Goal: Communication & Community: Answer question/provide support

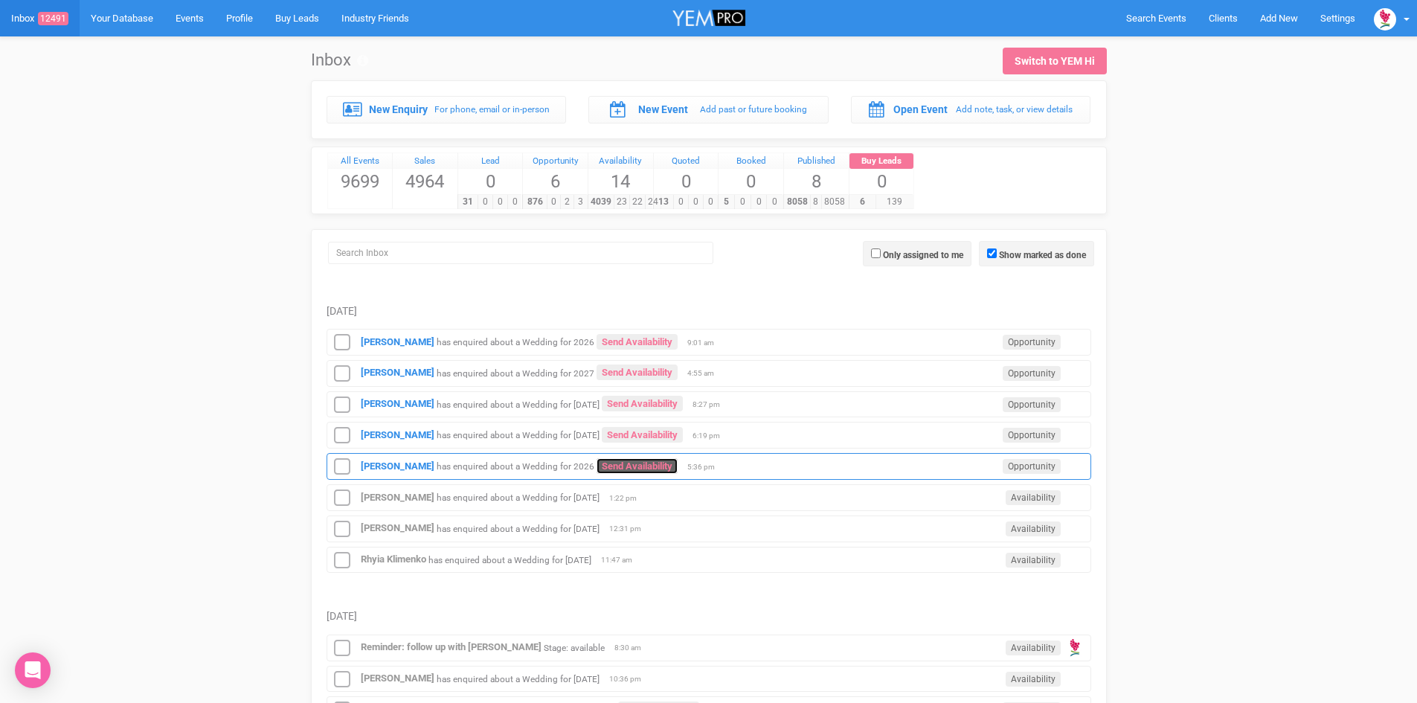
click at [635, 464] on link "Send Availability" at bounding box center [637, 466] width 81 height 16
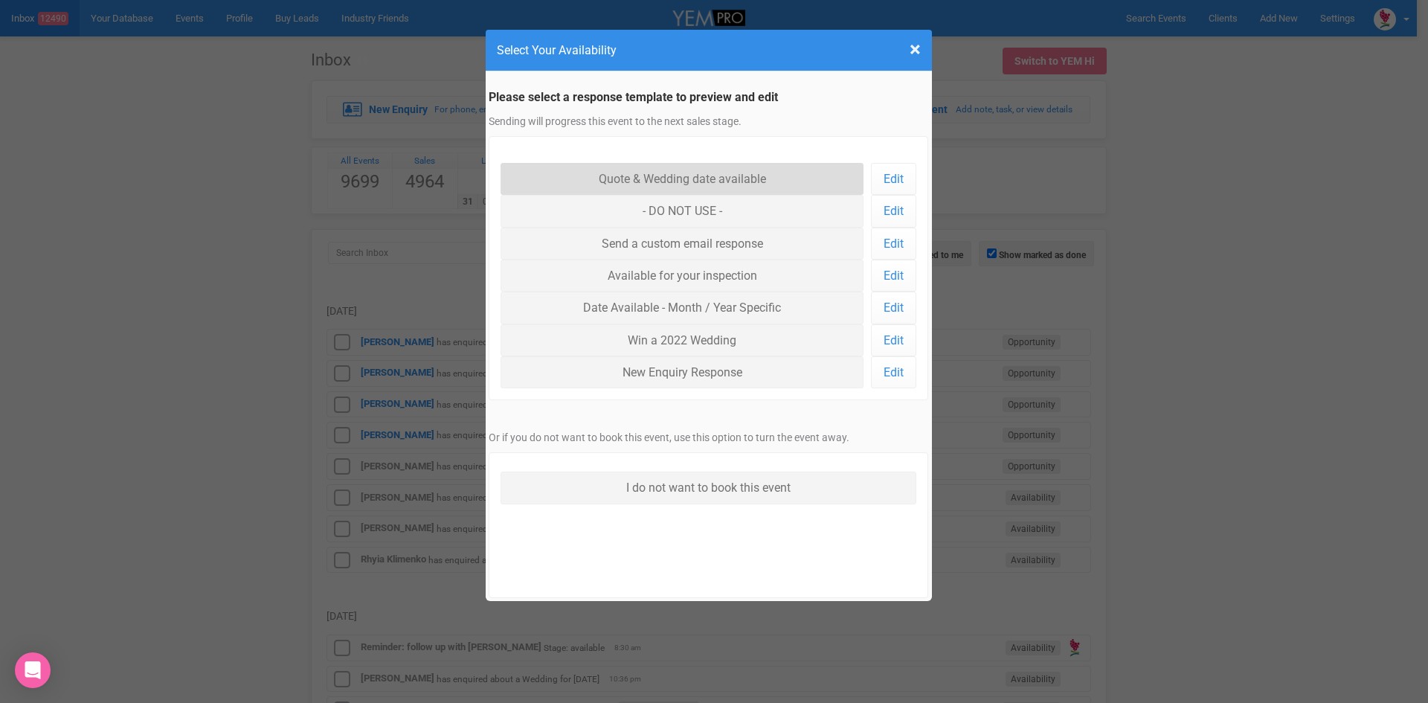
click at [646, 168] on link "Quote & Wedding date available" at bounding box center [683, 179] width 364 height 32
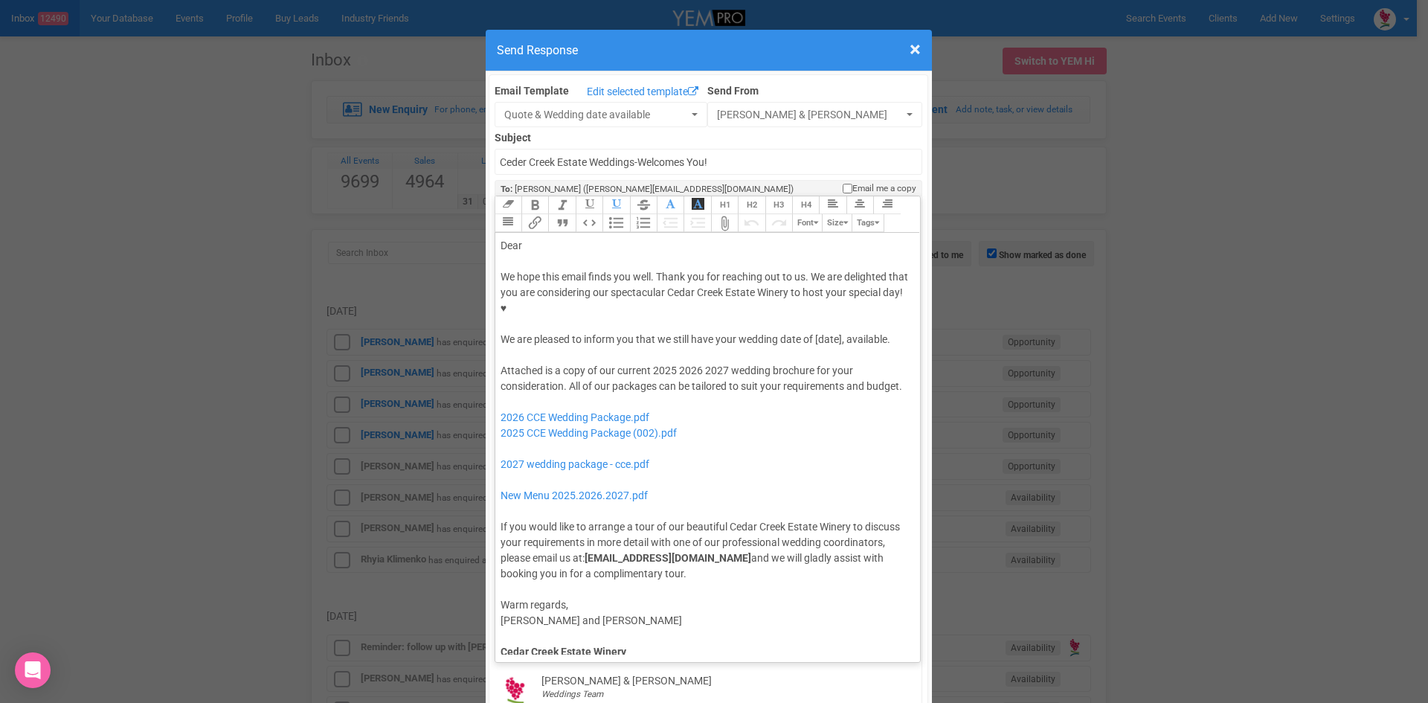
click at [548, 238] on div "Dear" at bounding box center [706, 246] width 410 height 16
click at [713, 289] on div "We hope this email finds you well. Thank you for reaching out to us. We are del…" at bounding box center [706, 308] width 410 height 78
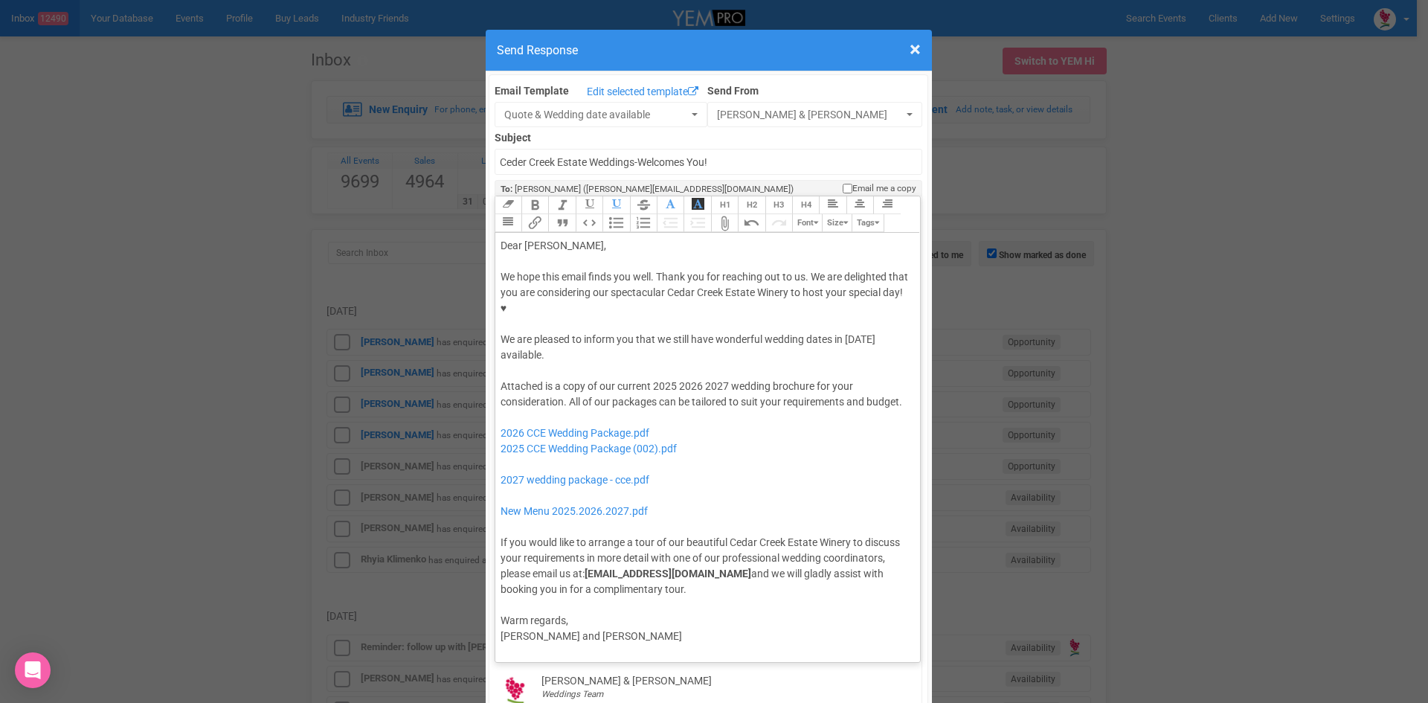
click at [550, 301] on div "We hope this email finds you well. Thank you for reaching out to us. We are del…" at bounding box center [706, 316] width 410 height 94
click at [556, 214] on button "Quote" at bounding box center [561, 223] width 27 height 18
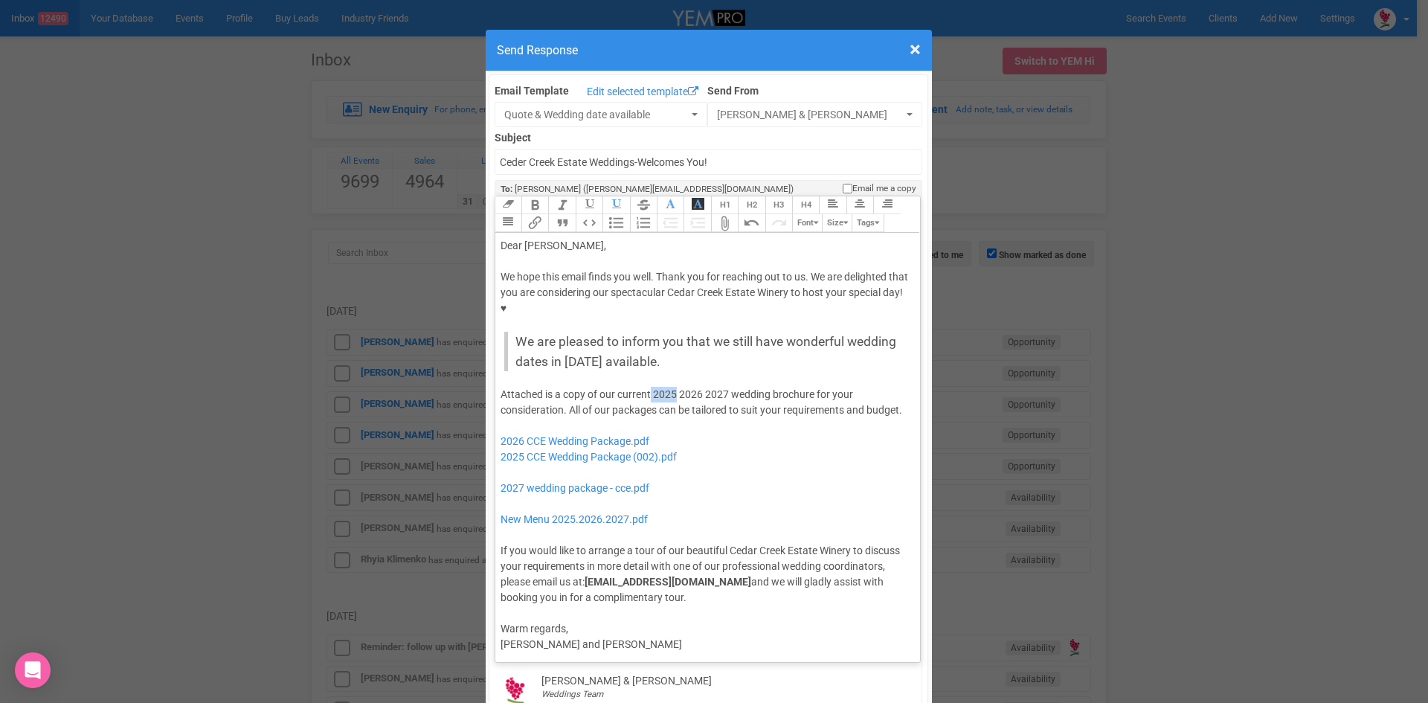
drag, startPoint x: 673, startPoint y: 344, endPoint x: 647, endPoint y: 351, distance: 26.9
click at [647, 387] on div "Attached is a copy of our current 2025 2026 2027 wedding brochure for your cons…" at bounding box center [706, 496] width 410 height 219
drag, startPoint x: 698, startPoint y: 343, endPoint x: 675, endPoint y: 347, distance: 23.4
click at [675, 387] on div "Attached is a copy of our current 2026 2027 wedding brochure for your considera…" at bounding box center [706, 496] width 410 height 219
click at [812, 387] on div "Attached is a copy of our current 2026 wedding brochure for your consideration.…" at bounding box center [706, 496] width 410 height 219
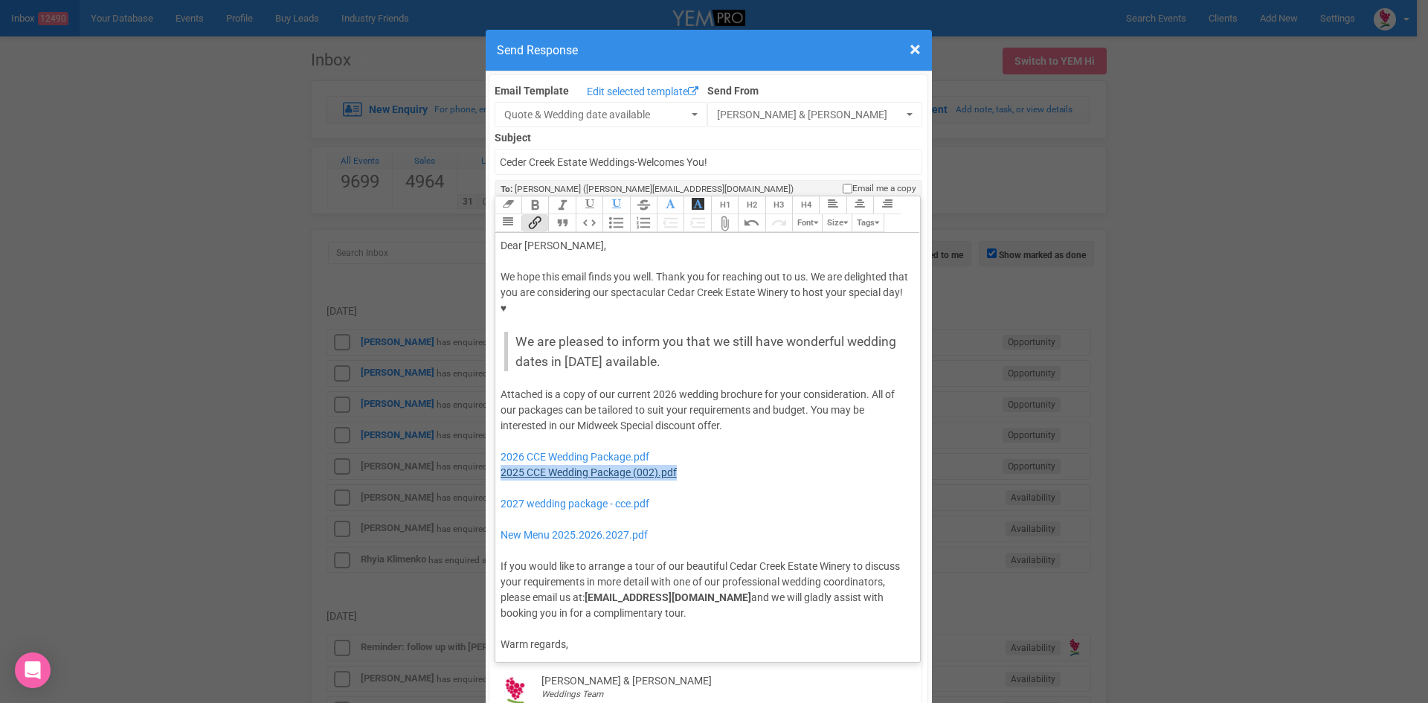
drag, startPoint x: 693, startPoint y: 430, endPoint x: 495, endPoint y: 427, distance: 197.9
click at [501, 429] on div "Attached is a copy of our current 2026 wedding brochure for your consideration.…" at bounding box center [706, 504] width 410 height 234
drag, startPoint x: 664, startPoint y: 457, endPoint x: 493, endPoint y: 435, distance: 172.5
click at [495, 435] on trix-editor "Dear Jesse, We hope this email finds you well. Thank you for reaching out to us…" at bounding box center [708, 444] width 426 height 422
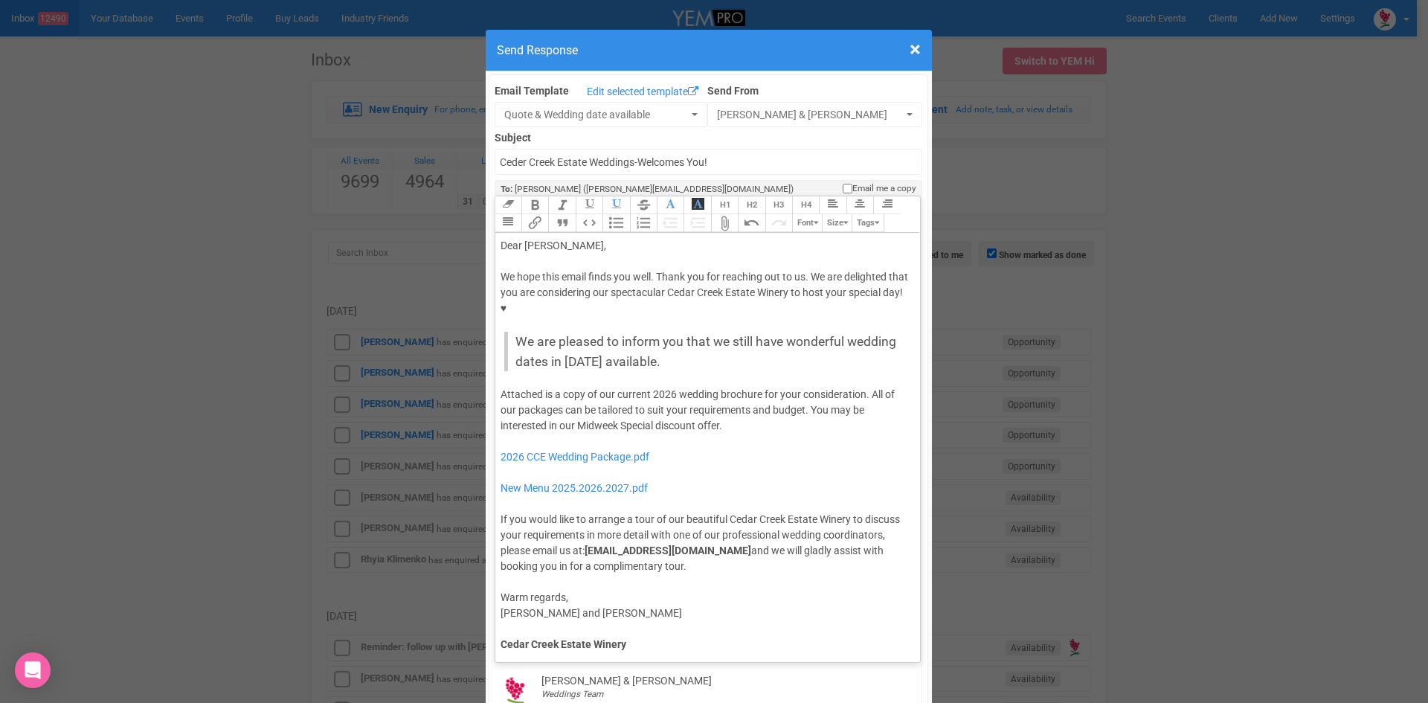
click at [737, 387] on div "Attached is a copy of our current 2026 wedding brochure for your consideration.…" at bounding box center [706, 480] width 410 height 187
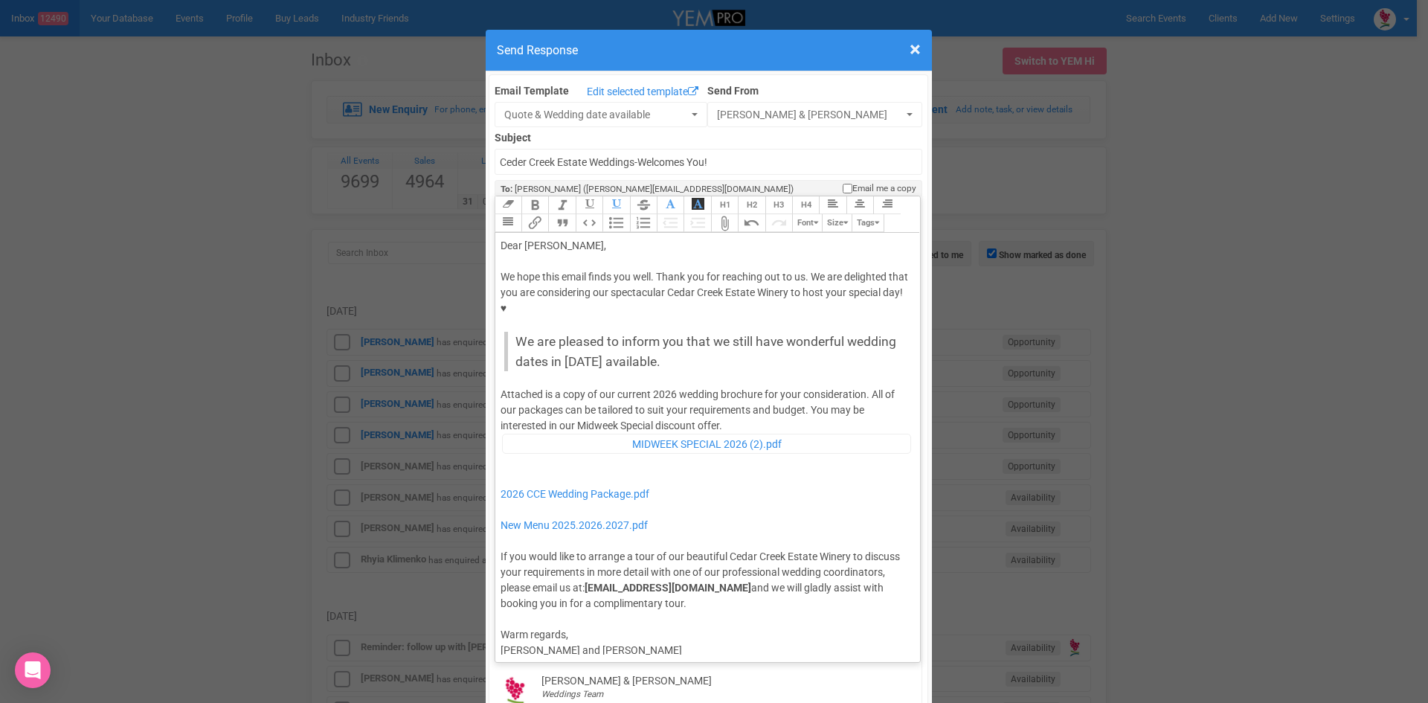
click at [725, 387] on div "Attached is a copy of our current 2026 wedding brochure for your consideration.…" at bounding box center [706, 499] width 410 height 225
type trix-editor "<div>Dear Jesse,</div><div><strong>&nbsp;</strong></div><div>We hope this email…"
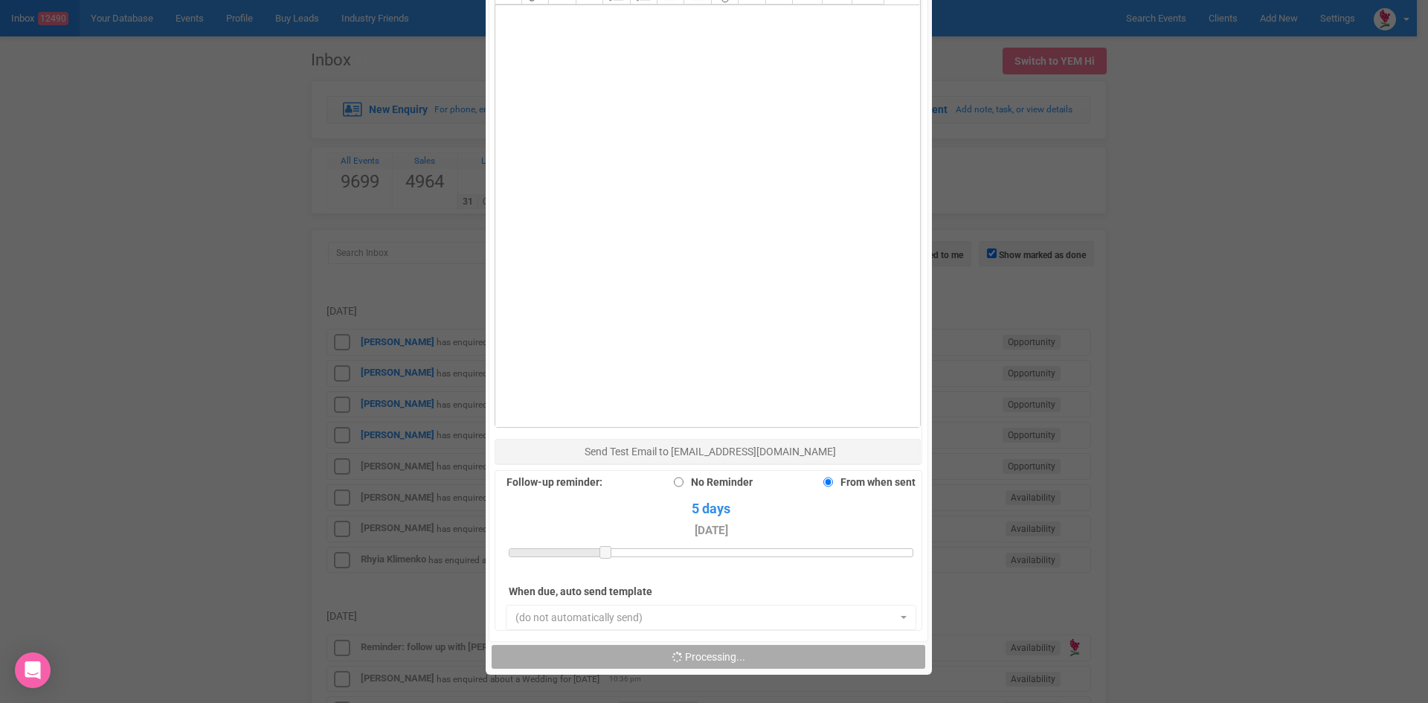
scroll to position [967, 0]
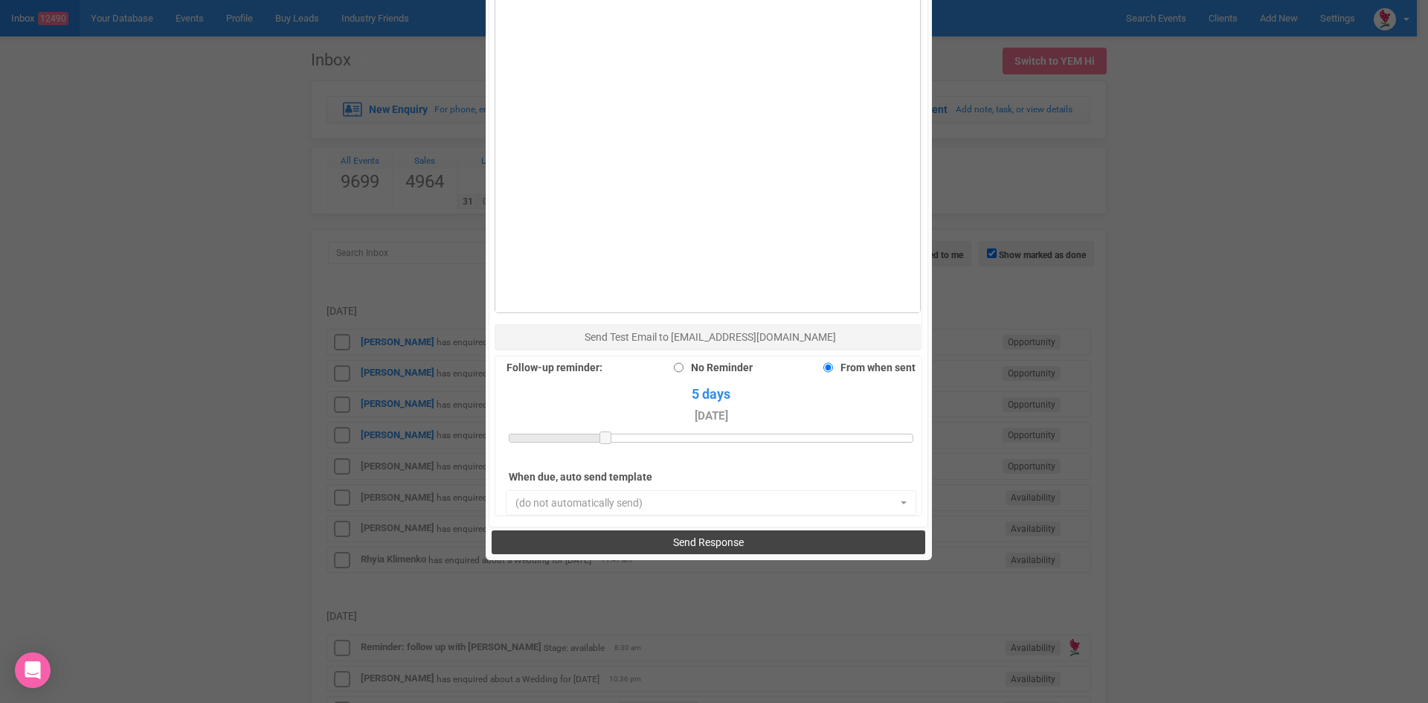
click at [709, 536] on span "Send Response" at bounding box center [708, 542] width 71 height 12
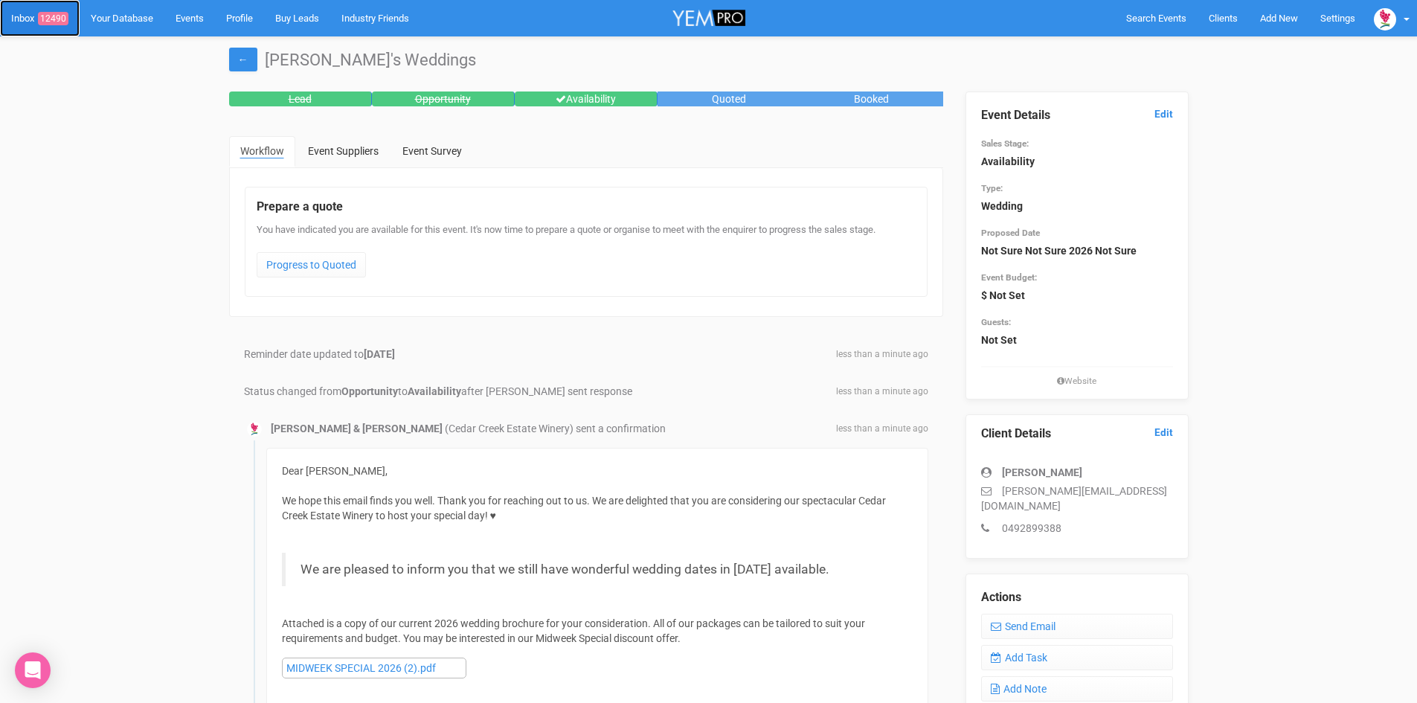
click at [55, 9] on link "Inbox 12490" at bounding box center [40, 18] width 80 height 36
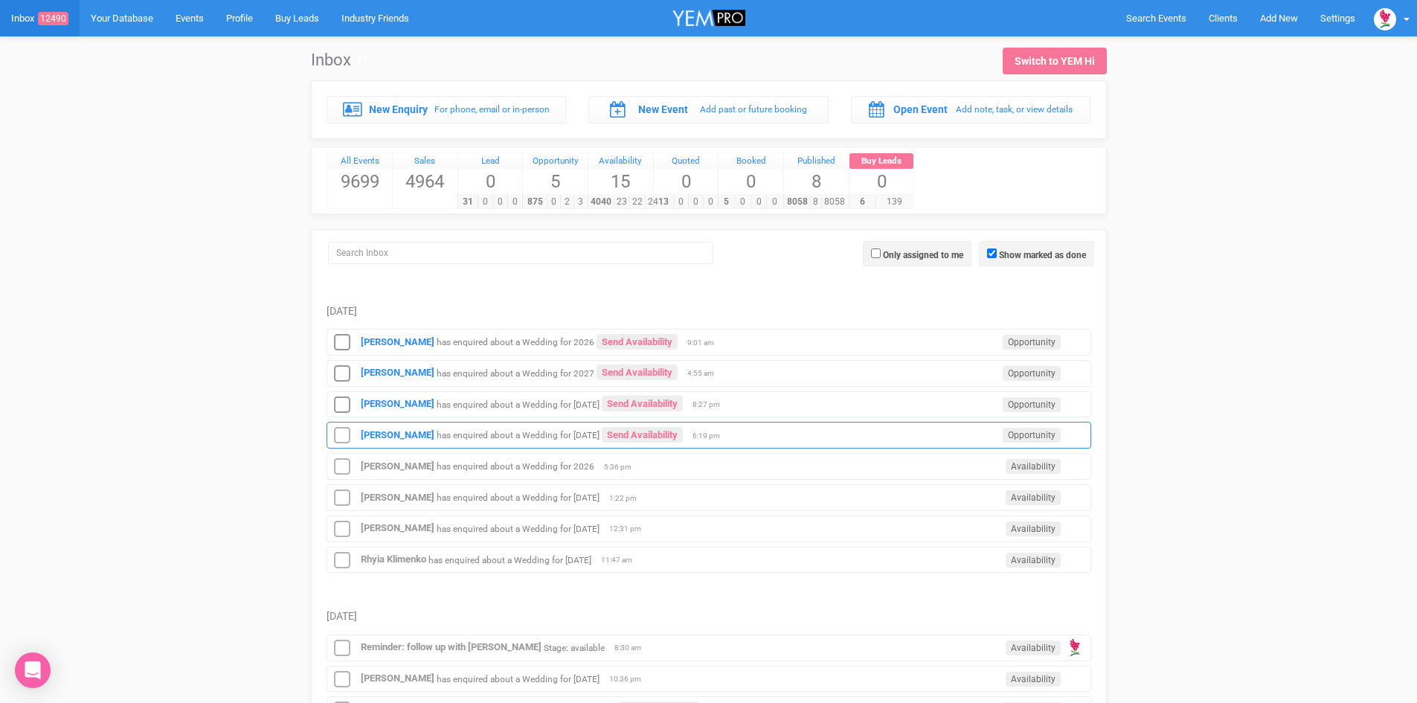
click at [652, 426] on div "Summah laverick has enquired about a Wedding for 11th July 2026 Send Availabili…" at bounding box center [709, 435] width 765 height 27
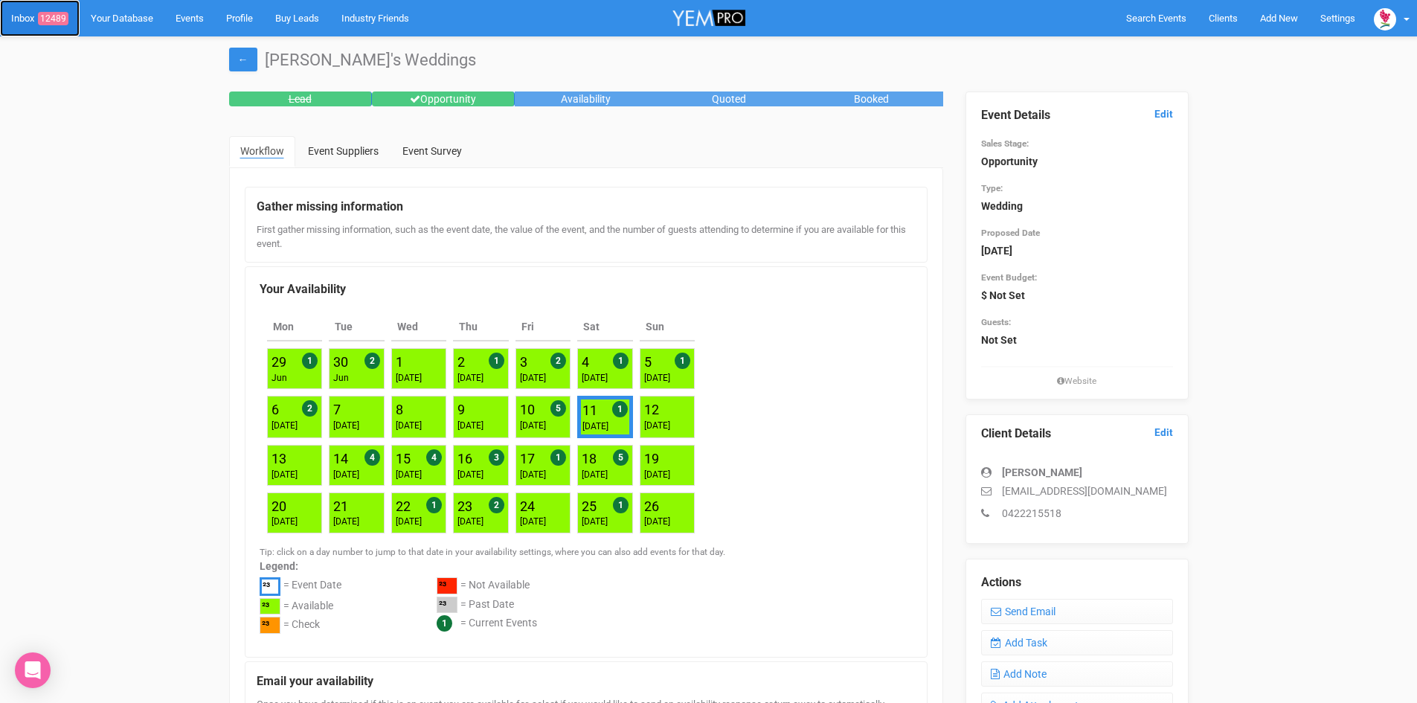
click at [49, 16] on span "12489" at bounding box center [53, 18] width 31 height 13
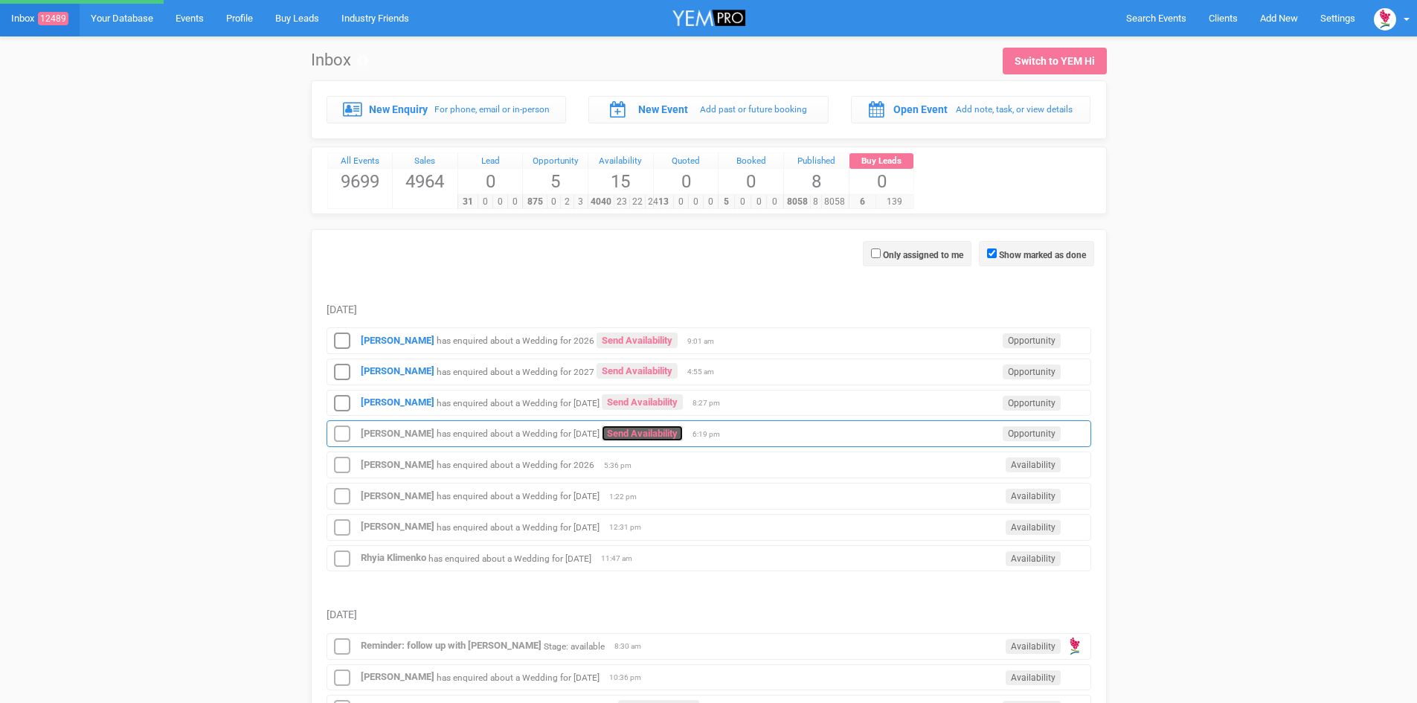
click at [683, 427] on link "Send Availability" at bounding box center [642, 434] width 81 height 16
click at [664, 428] on link "Send Availability" at bounding box center [642, 435] width 81 height 16
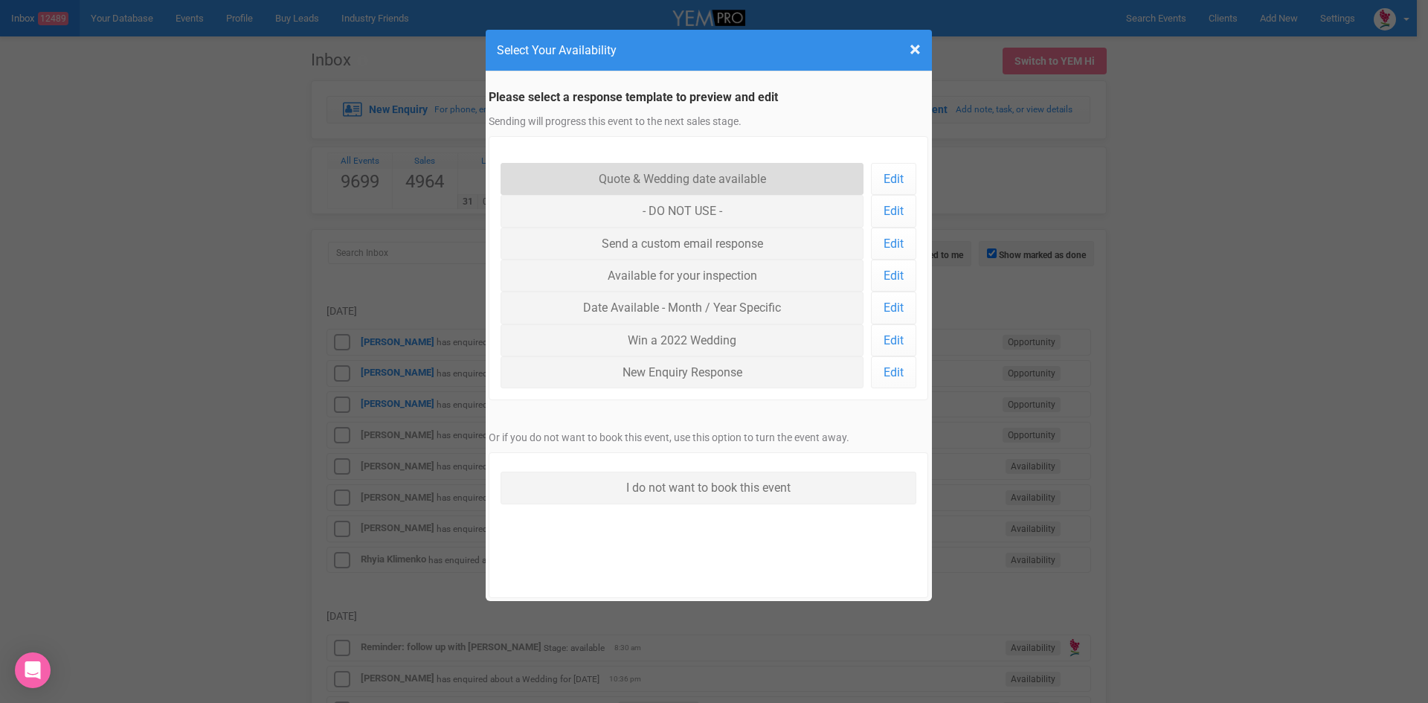
click at [672, 172] on link "Quote & Wedding date available" at bounding box center [683, 179] width 364 height 32
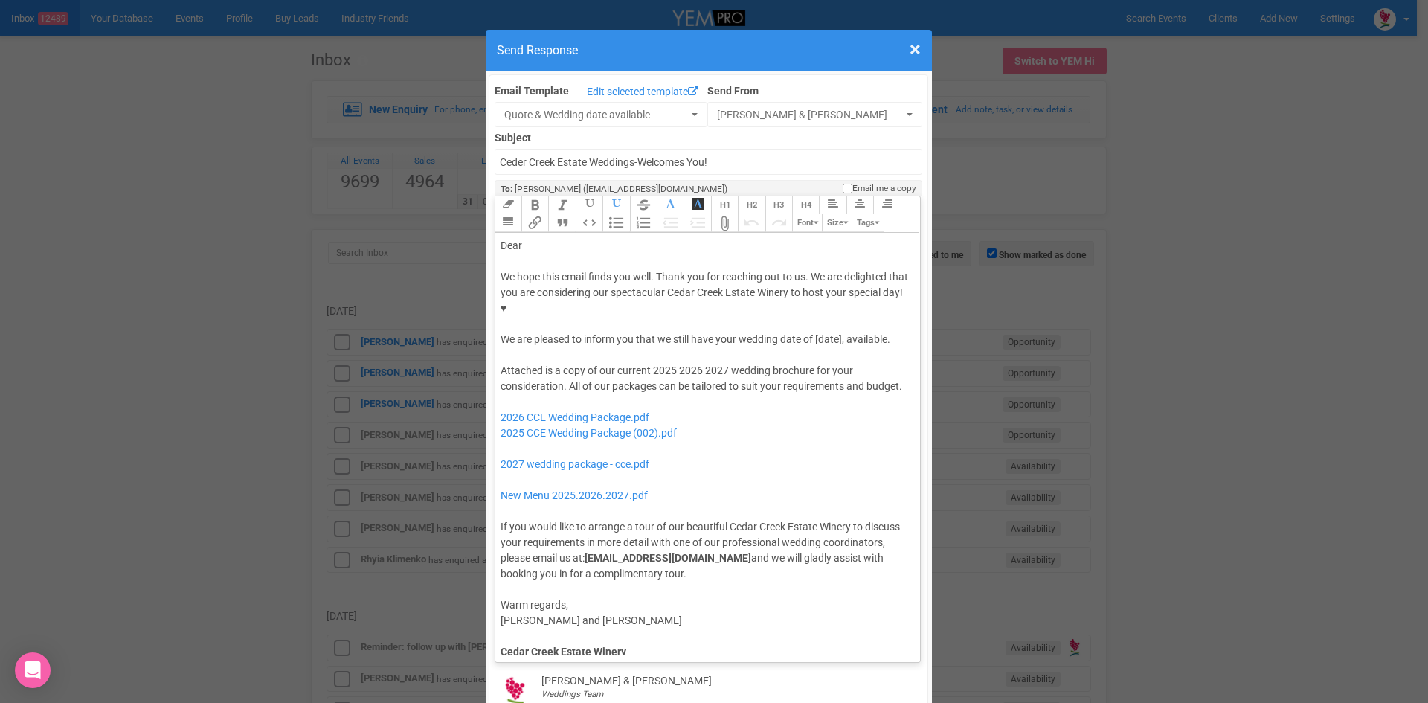
click at [812, 292] on div "We hope this email finds you well. Thank you for reaching out to us. We are del…" at bounding box center [706, 308] width 410 height 78
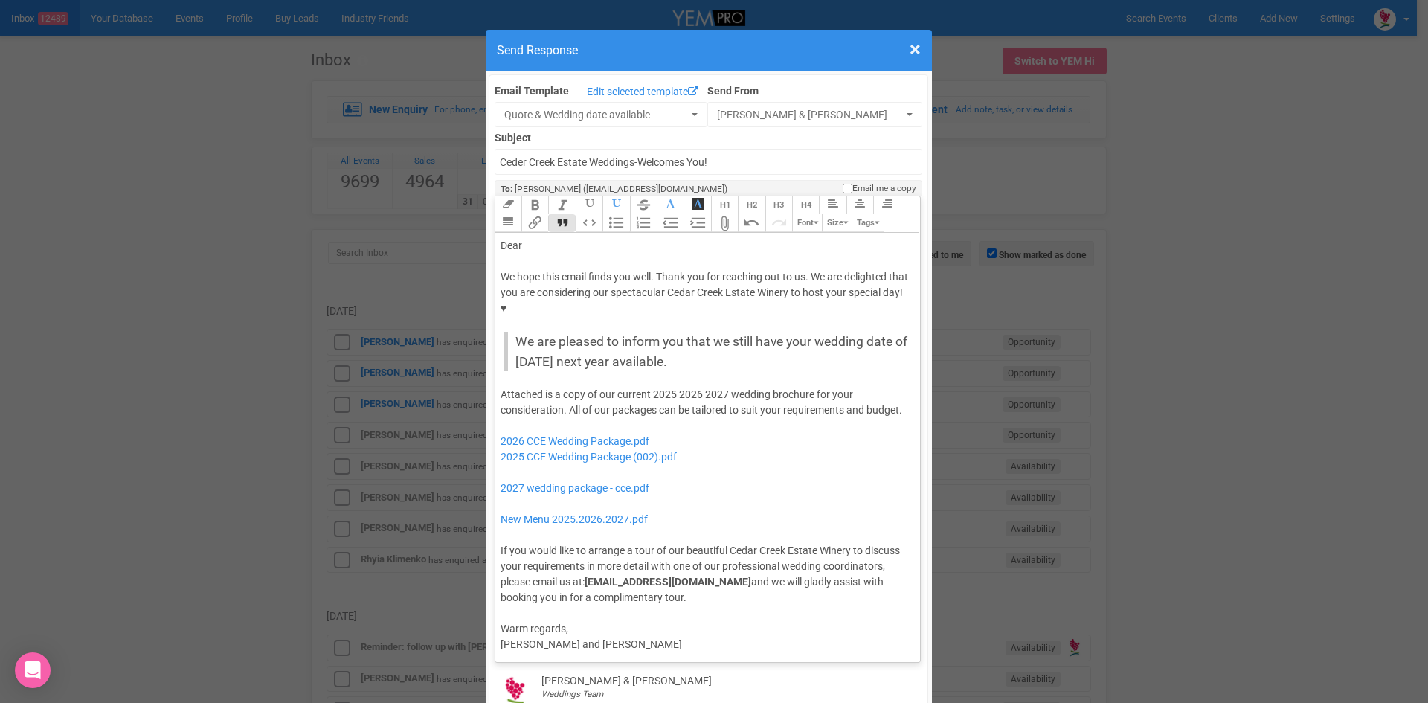
click at [559, 214] on button "Quote" at bounding box center [561, 223] width 27 height 18
click at [528, 238] on div "Dear" at bounding box center [706, 246] width 410 height 16
drag, startPoint x: 673, startPoint y: 346, endPoint x: 647, endPoint y: 346, distance: 25.3
click at [649, 387] on div "Attached is a copy of our current 2025 2026 2027 wedding brochure for your cons…" at bounding box center [706, 496] width 410 height 219
drag, startPoint x: 702, startPoint y: 345, endPoint x: 679, endPoint y: 346, distance: 23.8
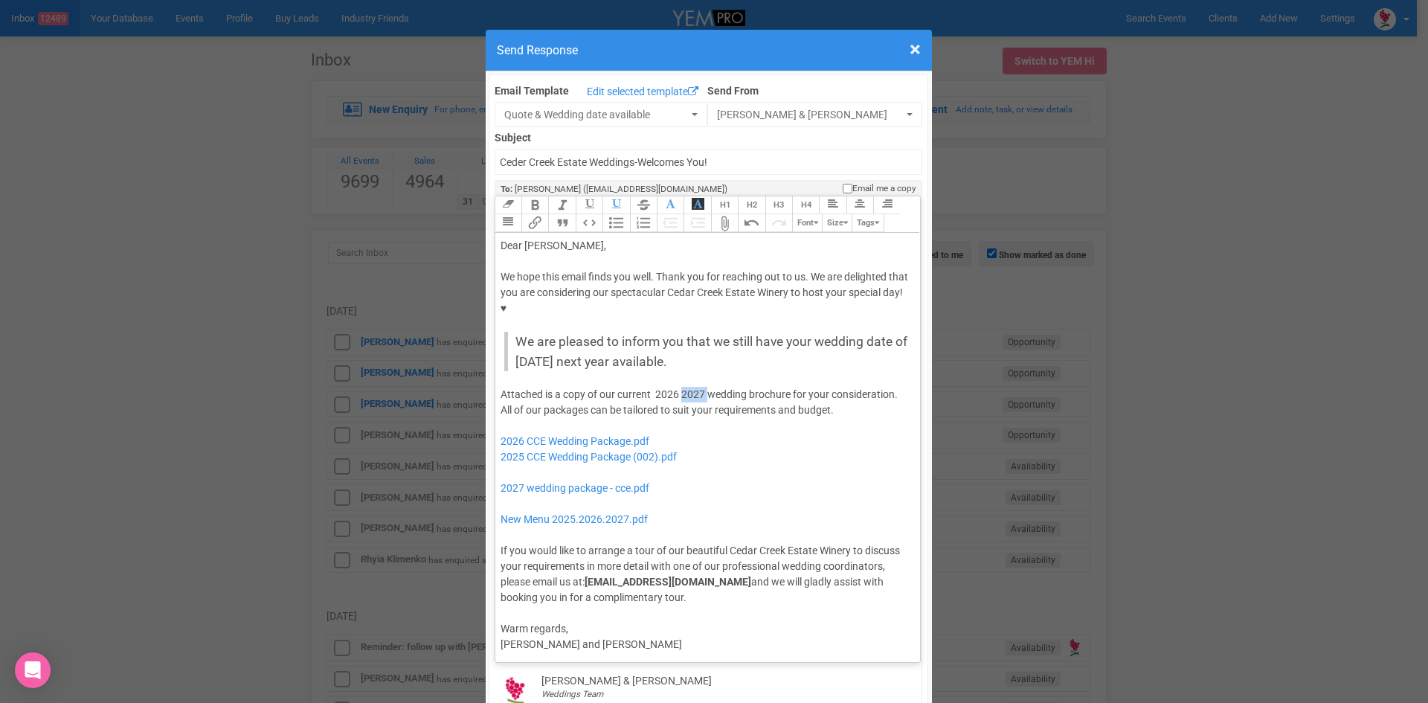
click at [679, 387] on div "Attached is a copy of our current 2026 2027 wedding brochure for your considera…" at bounding box center [706, 496] width 410 height 219
click at [651, 387] on div "Attached is a copy of our current 2026 wedding brochure for your consideration.…" at bounding box center [706, 496] width 410 height 219
drag, startPoint x: 686, startPoint y: 408, endPoint x: 494, endPoint y: 407, distance: 192.0
click at [495, 407] on trix-editor "Dear Summah, We hope this email finds you well. Thank you for reaching out to u…" at bounding box center [708, 444] width 426 height 422
drag, startPoint x: 686, startPoint y: 448, endPoint x: 500, endPoint y: 422, distance: 187.8
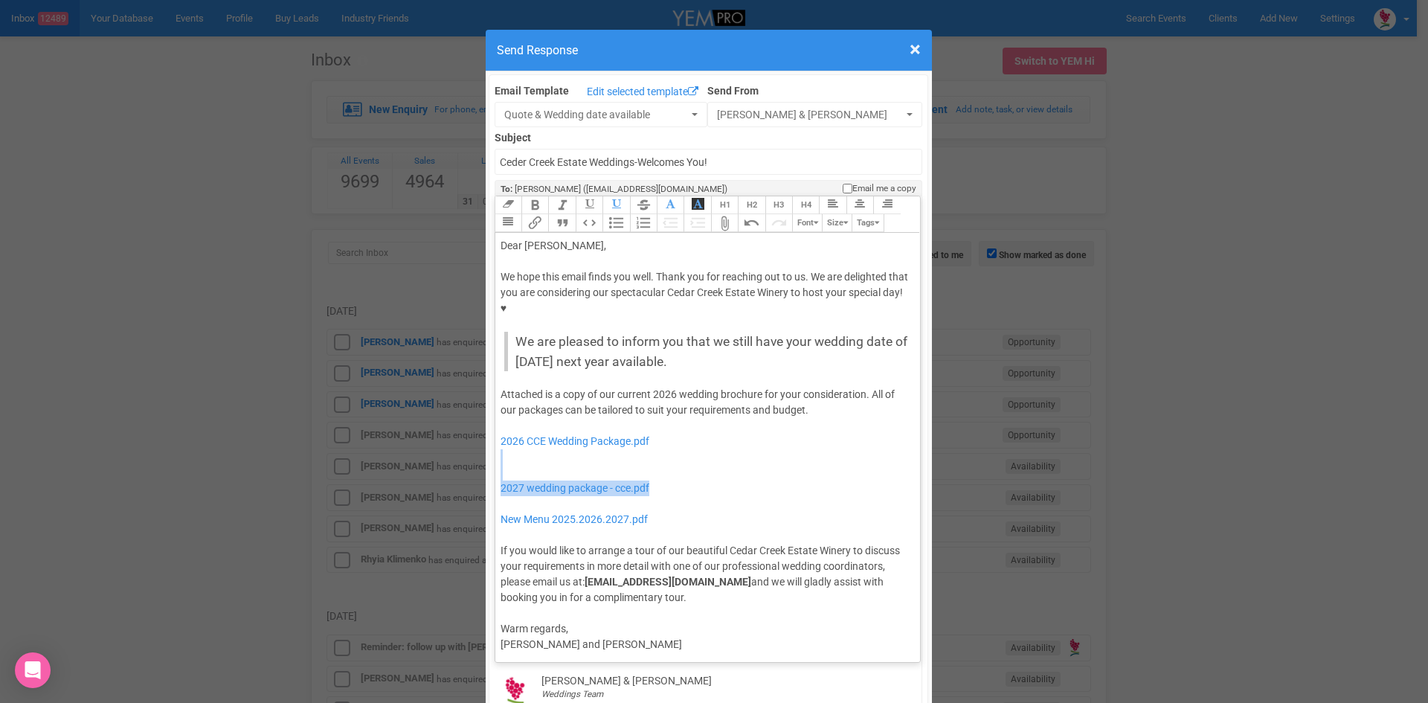
click at [501, 422] on div "Attached is a copy of our current 2026 wedding brochure for your consideration.…" at bounding box center [706, 496] width 410 height 219
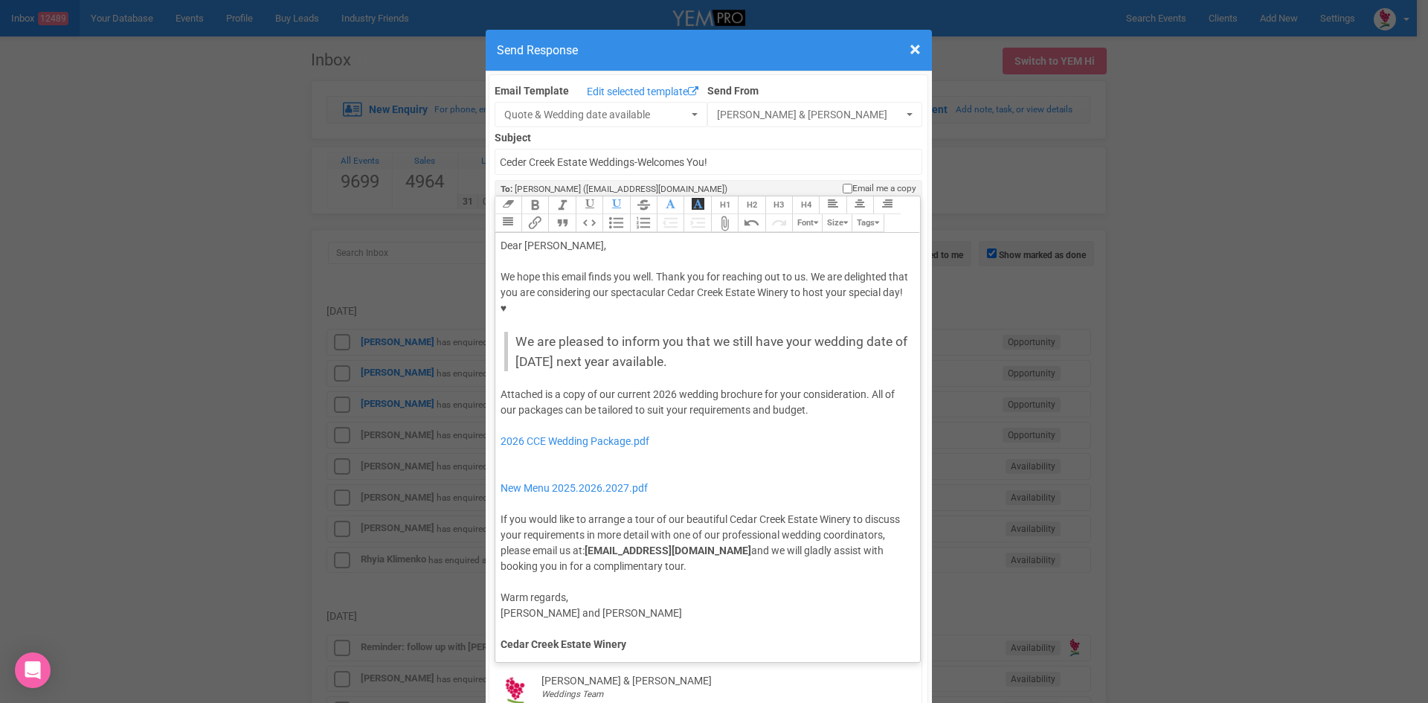
type trix-editor "<div>Dear Summah,</div><div><strong>&nbsp;</strong></div><div>We hope this emai…"
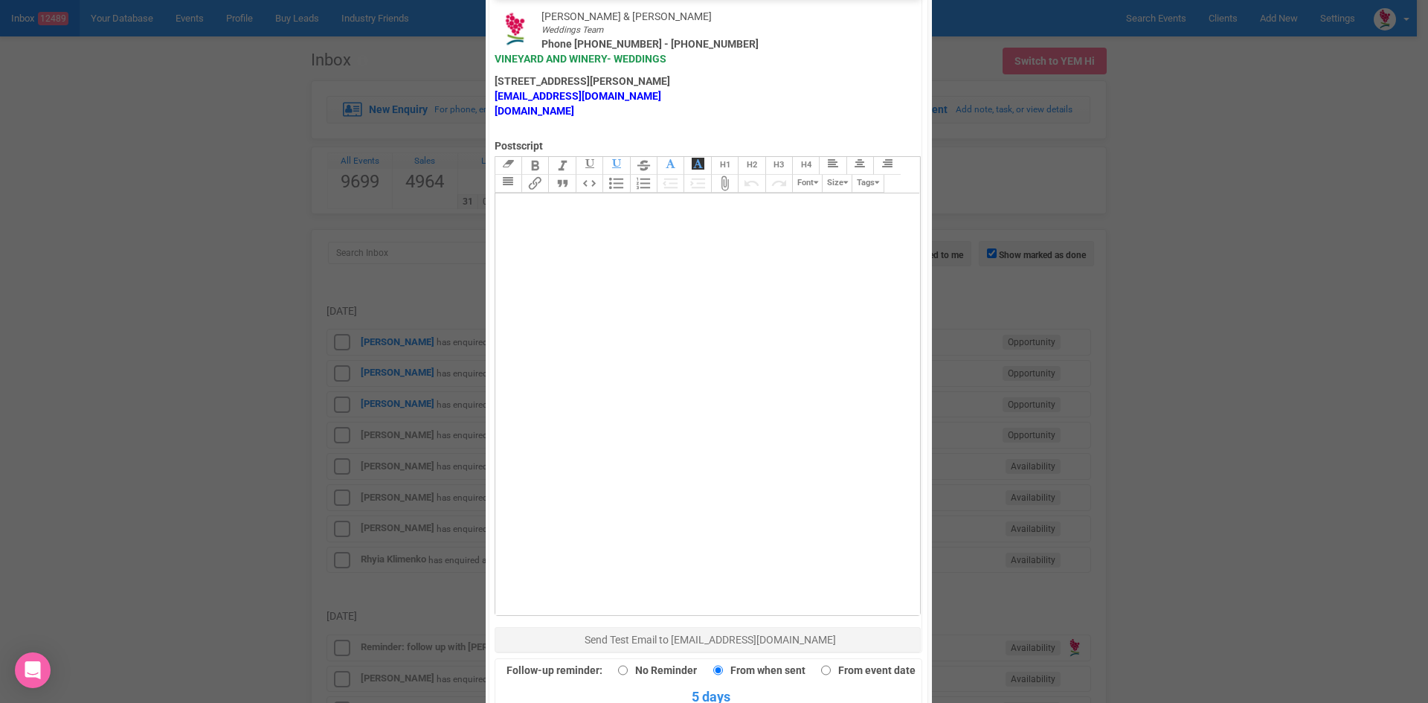
scroll to position [893, 0]
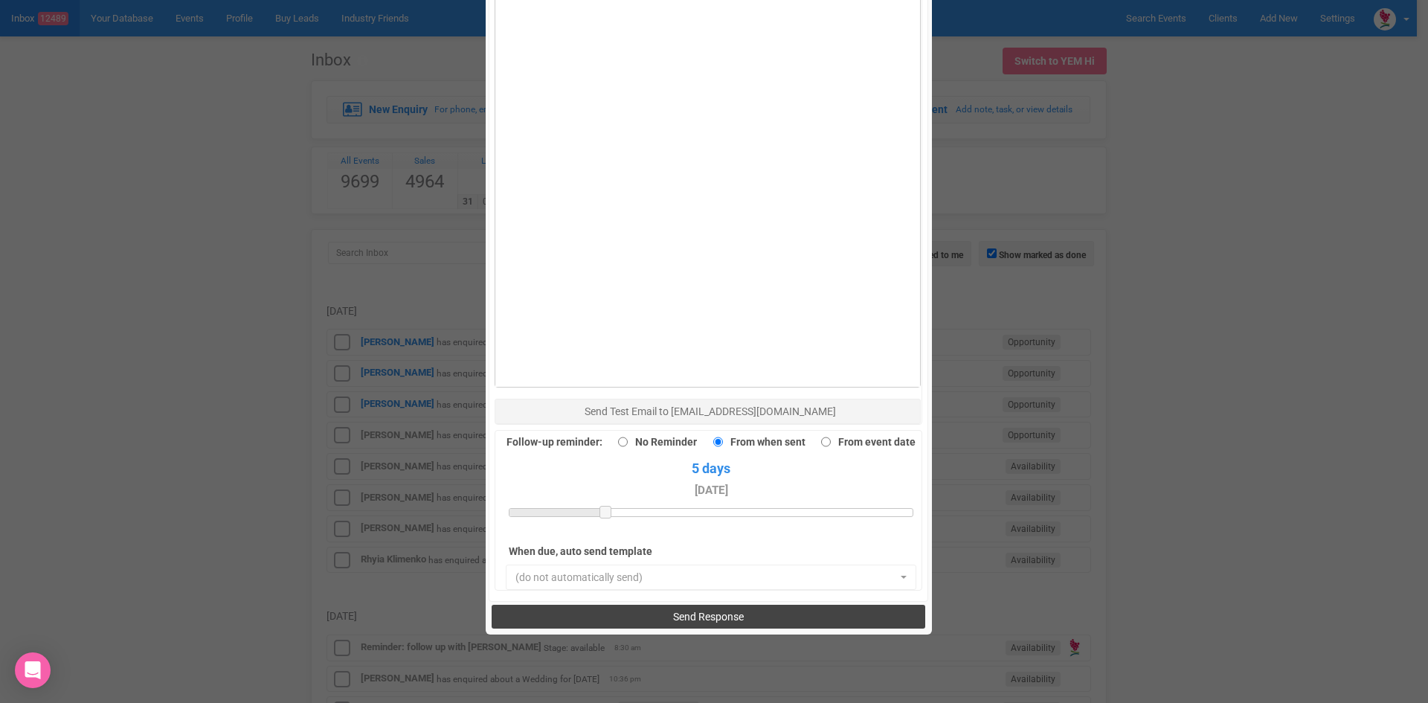
click at [679, 611] on span "Send Response" at bounding box center [708, 617] width 71 height 12
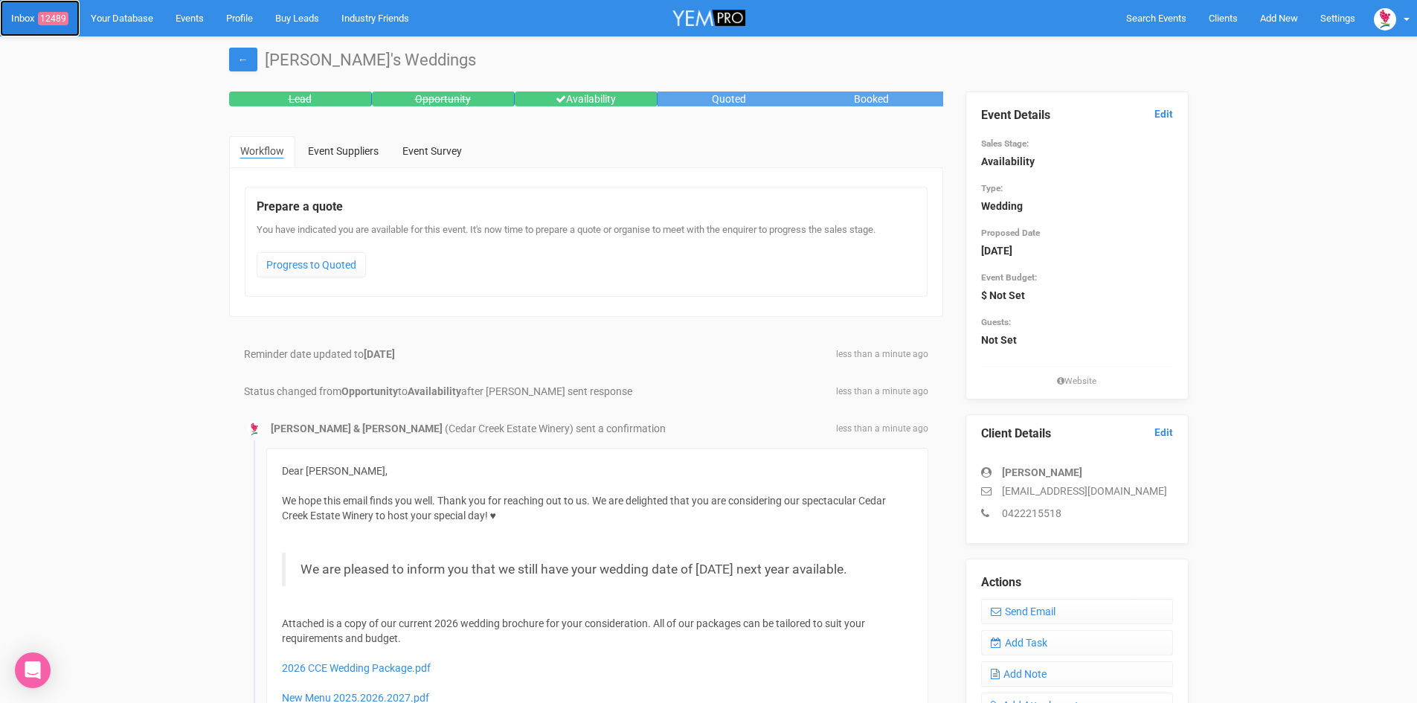
click at [53, 13] on span "12489" at bounding box center [53, 18] width 31 height 13
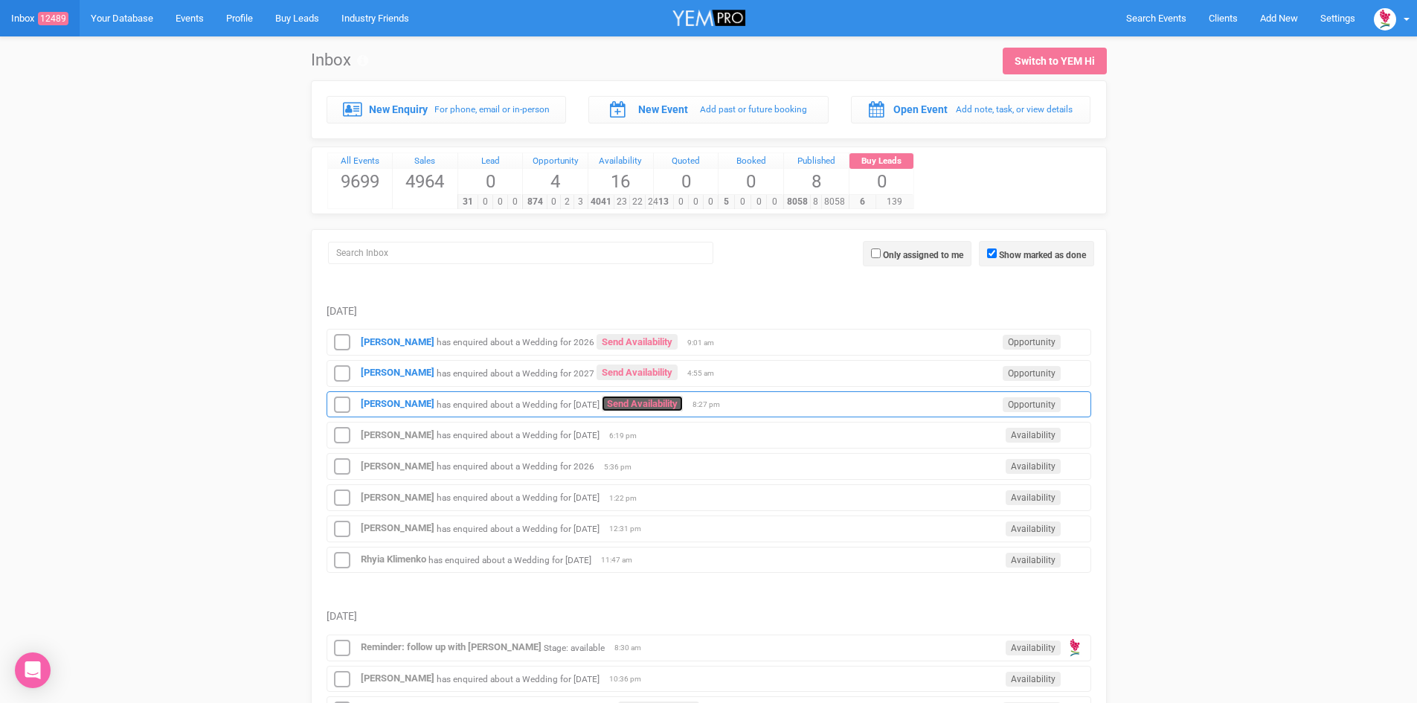
click at [658, 402] on link "Send Availability" at bounding box center [642, 404] width 81 height 16
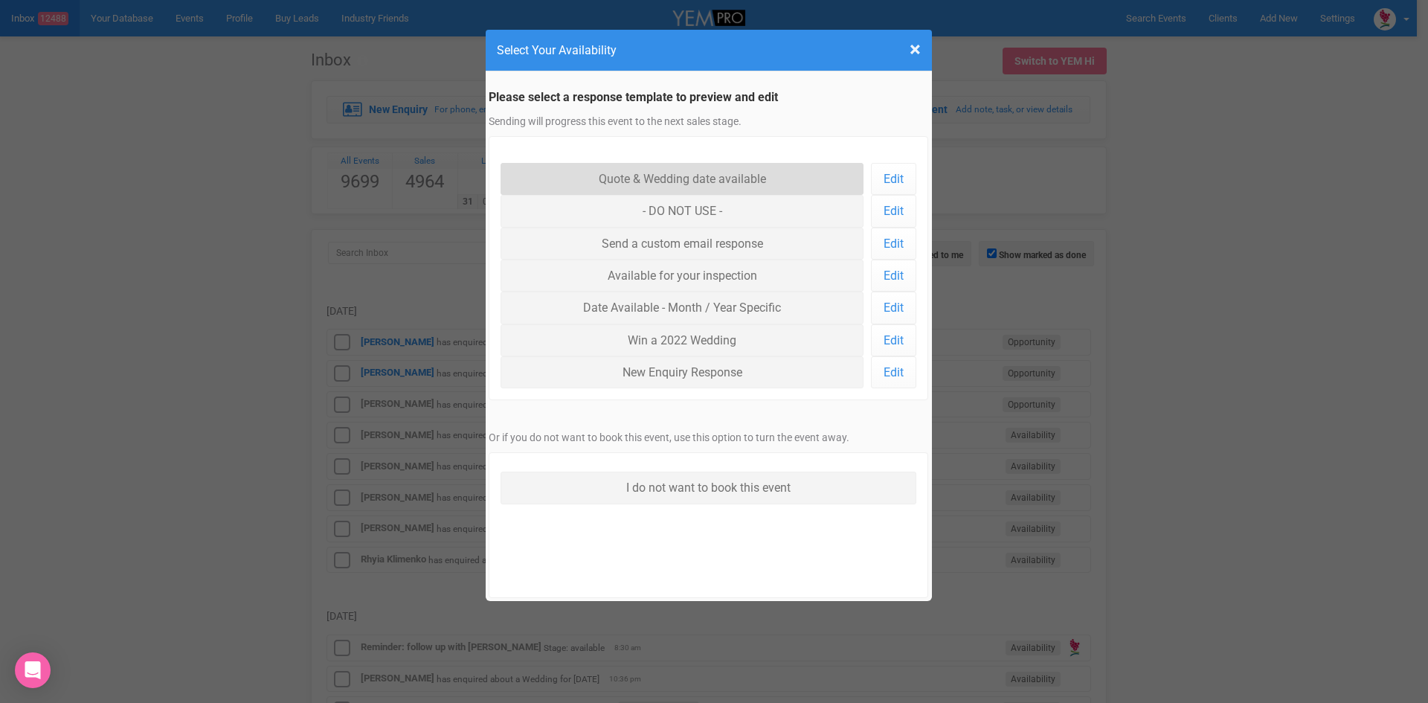
click at [647, 174] on link "Quote & Wedding date available" at bounding box center [683, 179] width 364 height 32
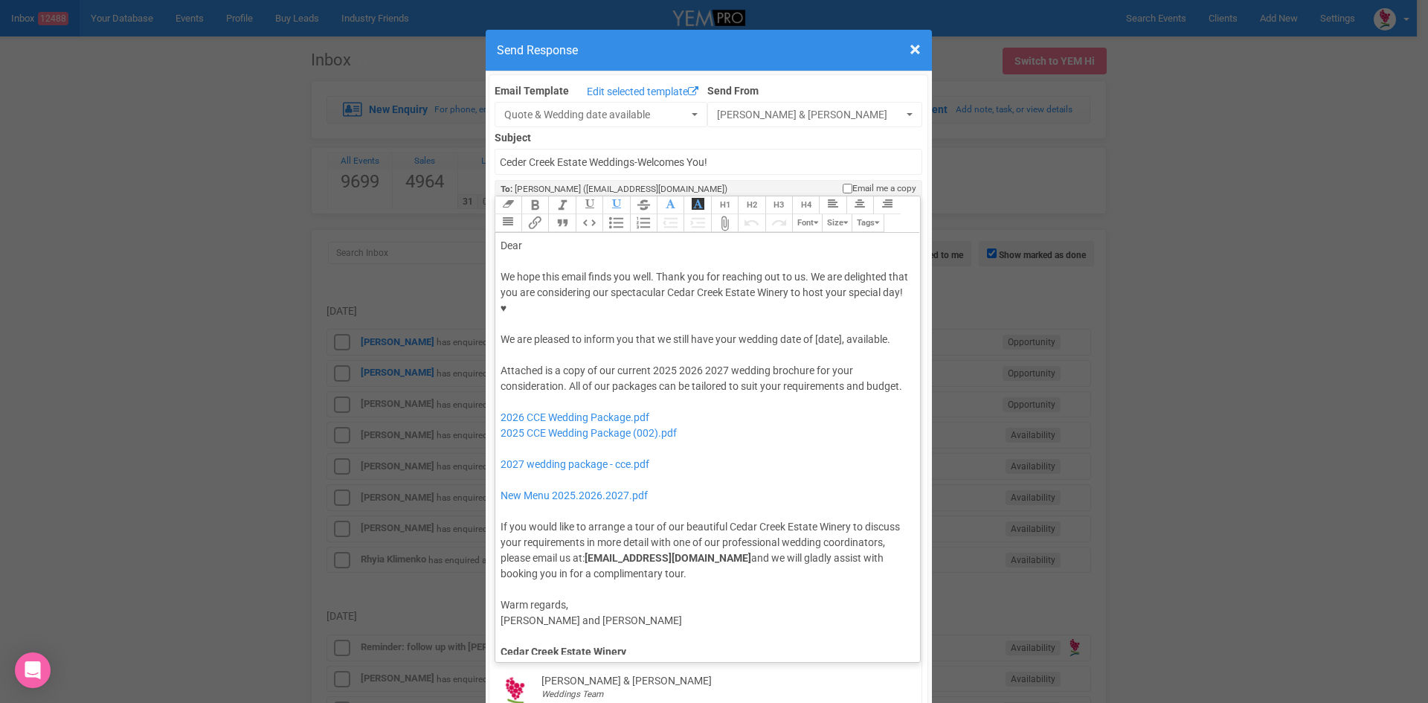
click at [810, 290] on div "We hope this email finds you well. Thank you for reaching out to us. We are del…" at bounding box center [706, 308] width 410 height 78
click at [559, 238] on div "Dear" at bounding box center [706, 246] width 410 height 16
click at [616, 299] on div "We hope this email finds you well. Thank you for reaching out to us. We are del…" at bounding box center [706, 308] width 410 height 78
click at [557, 214] on button "Quote" at bounding box center [561, 223] width 27 height 18
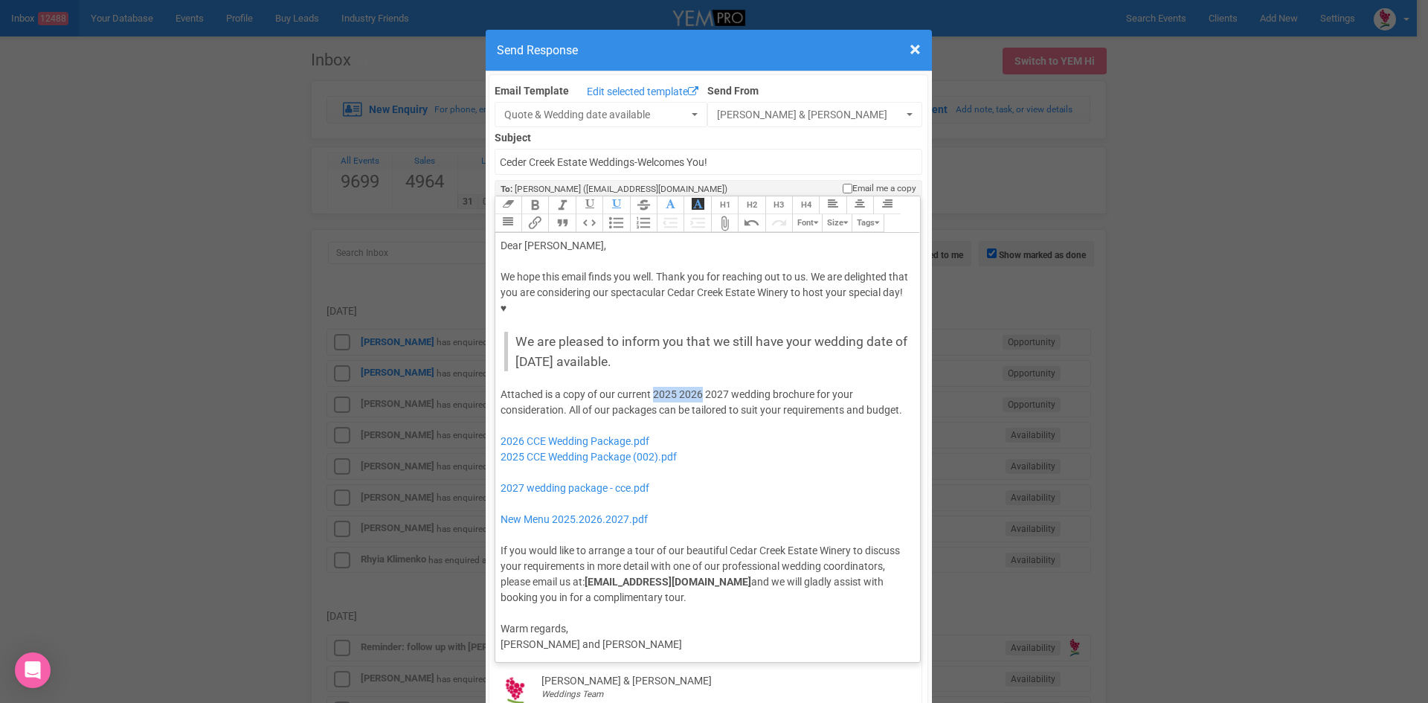
drag, startPoint x: 698, startPoint y: 348, endPoint x: 649, endPoint y: 346, distance: 48.4
click at [649, 387] on div "Attached is a copy of our current 2025 2026 2027 wedding brochure for your cons…" at bounding box center [706, 496] width 410 height 219
drag, startPoint x: 705, startPoint y: 426, endPoint x: 491, endPoint y: 391, distance: 216.4
click at [495, 391] on trix-editor "Dear Dion, We hope this email finds you well. Thank you for reaching out to us.…" at bounding box center [708, 444] width 426 height 422
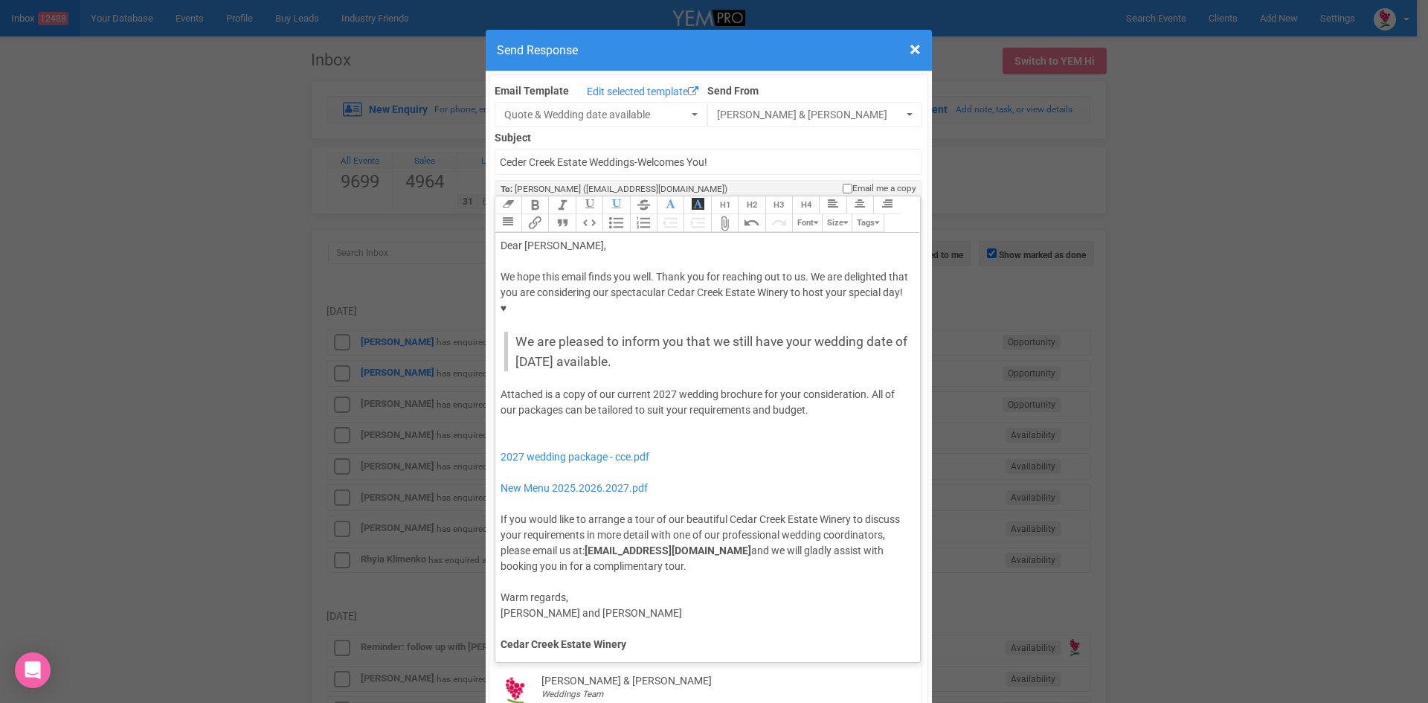
type trix-editor "<div>Dear Dion,</div><div><strong>&nbsp;</strong></div><div>We hope this email …"
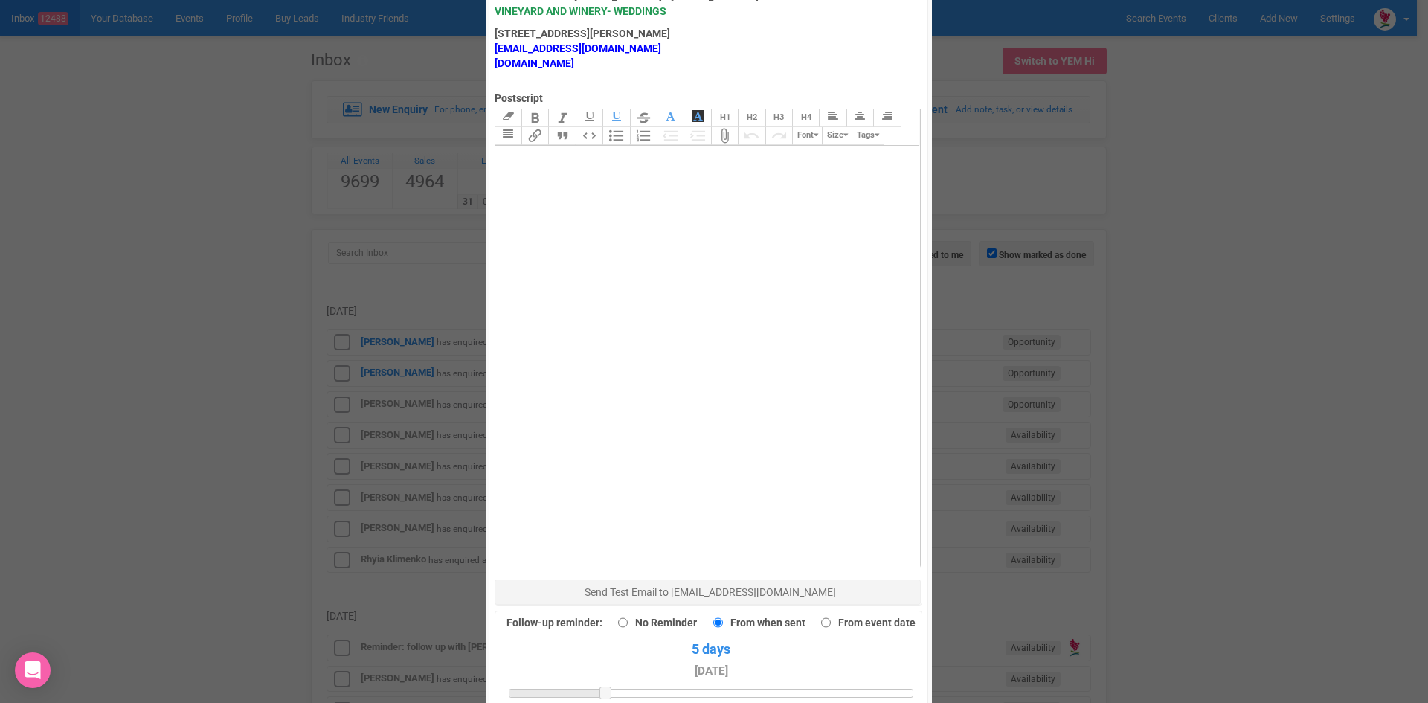
scroll to position [893, 0]
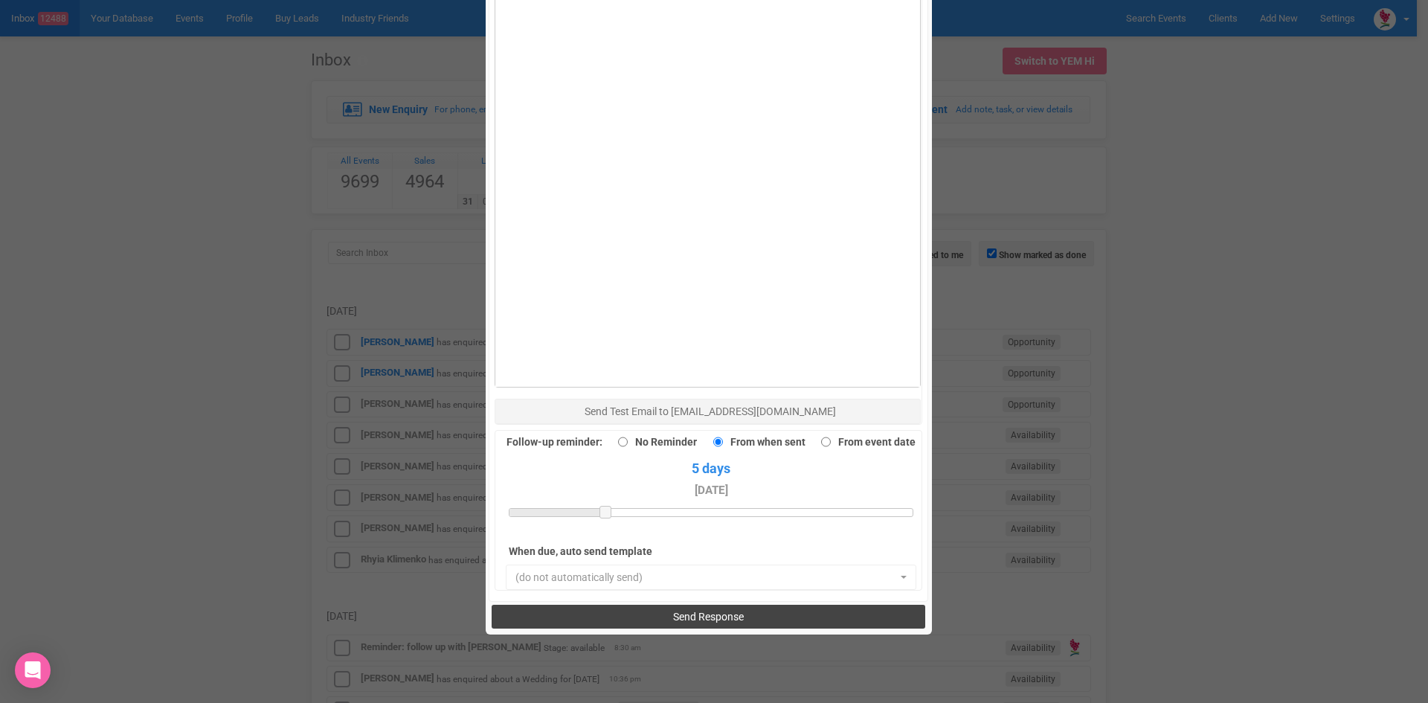
click at [683, 611] on span "Send Response" at bounding box center [708, 617] width 71 height 12
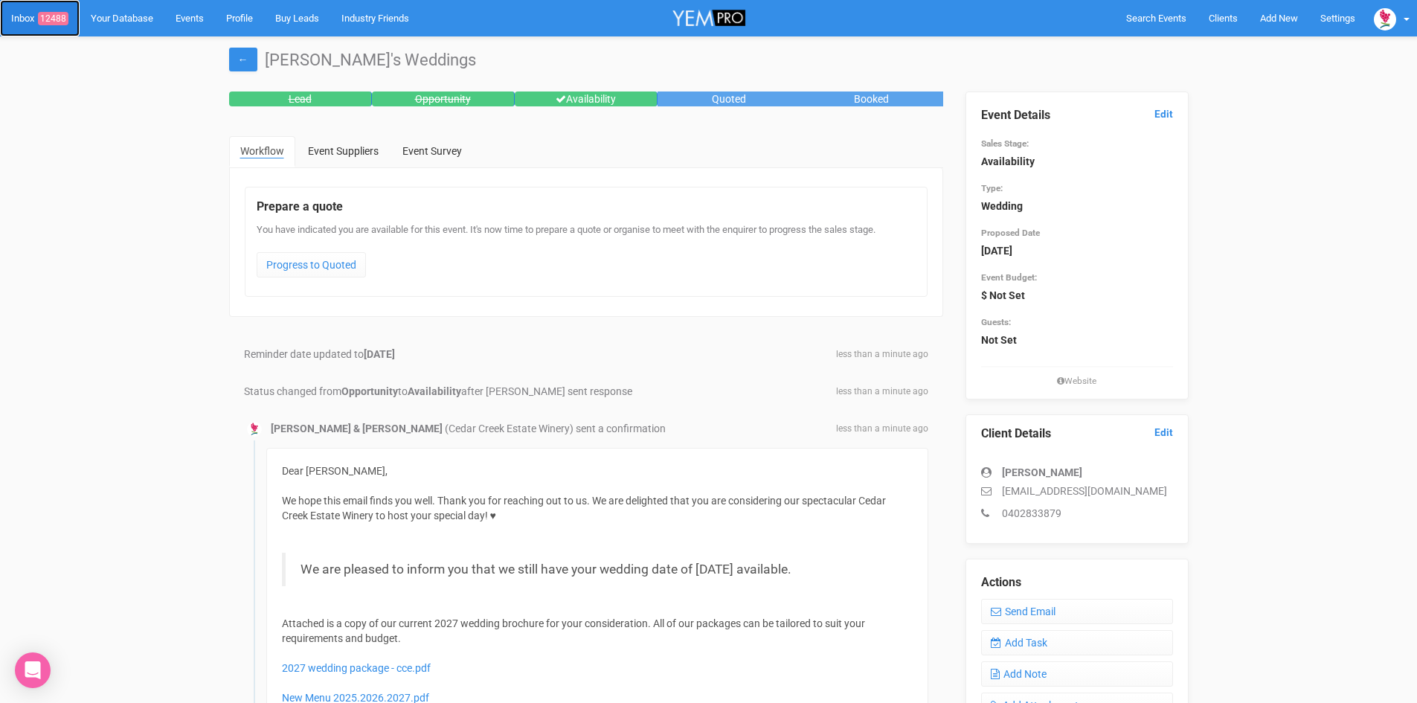
click at [58, 19] on span "12488" at bounding box center [53, 18] width 31 height 13
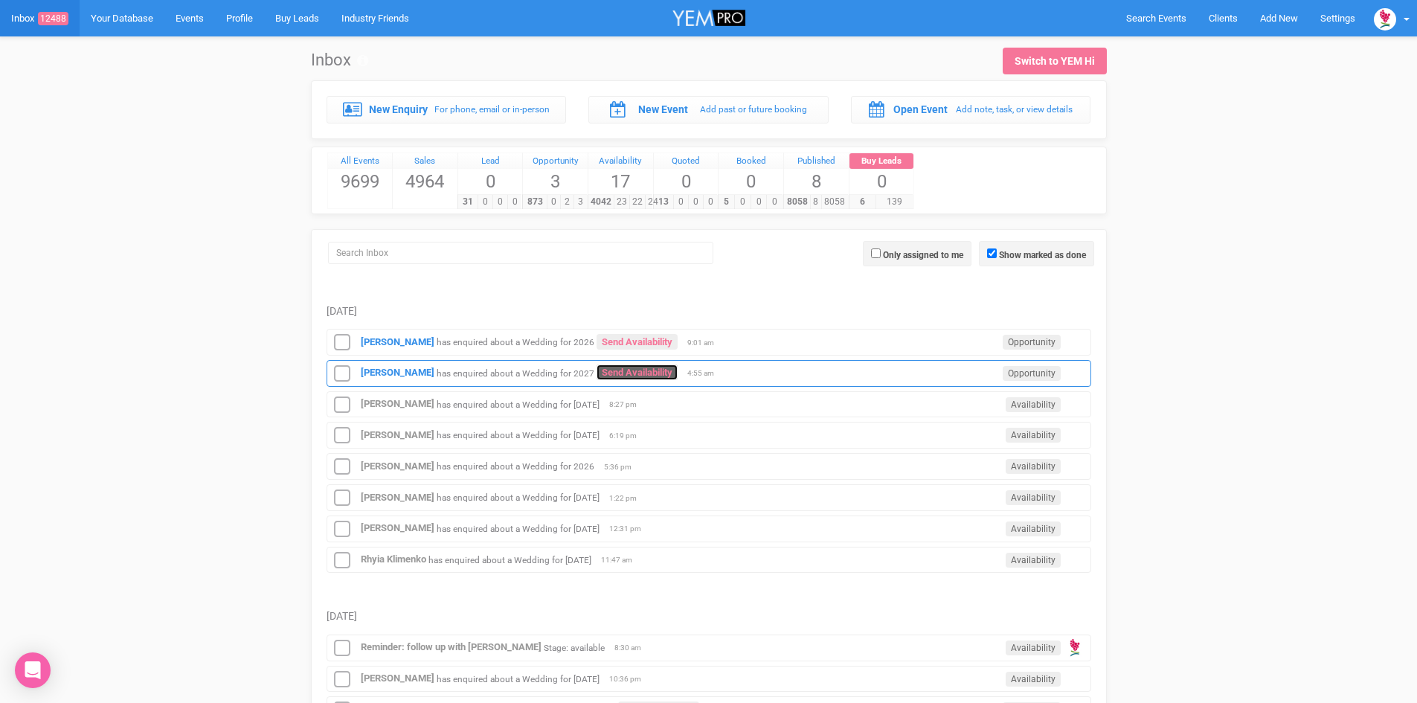
click at [613, 369] on link "Send Availability" at bounding box center [637, 373] width 81 height 16
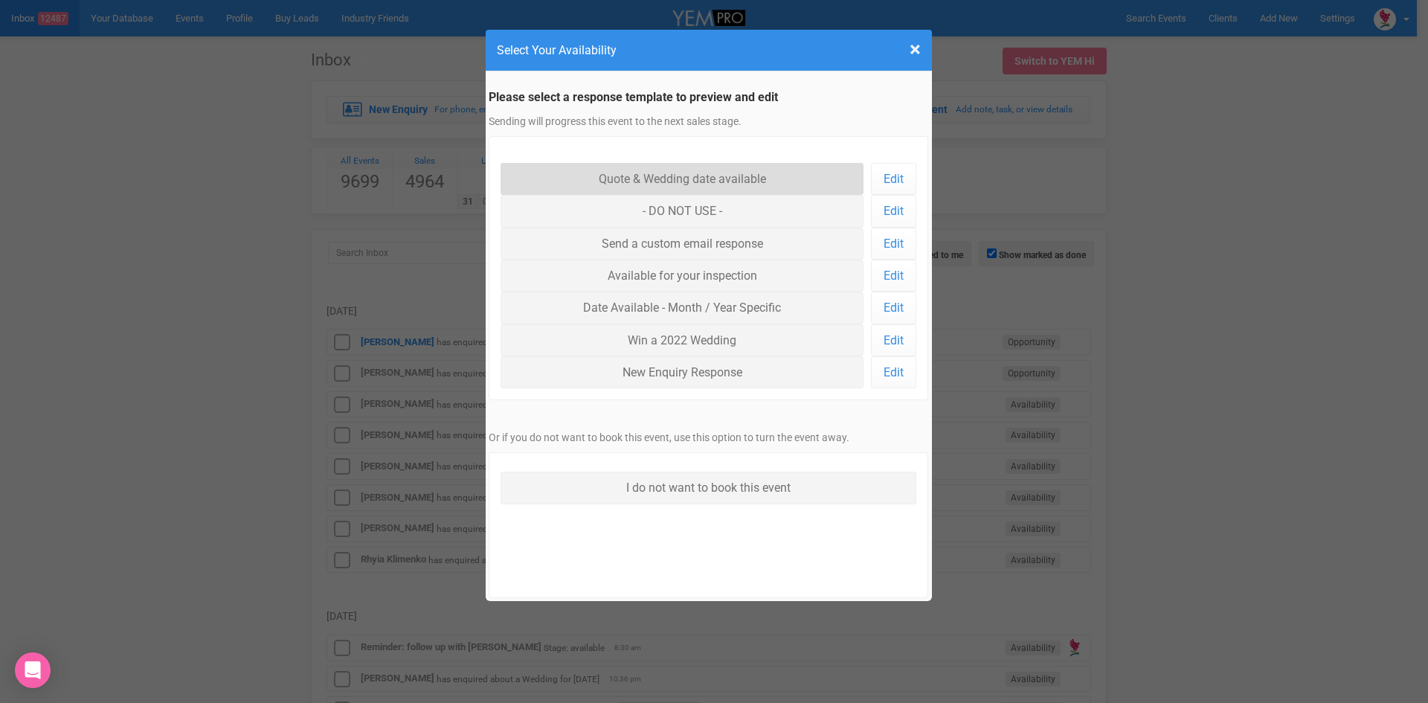
click at [654, 173] on link "Quote & Wedding date available" at bounding box center [683, 179] width 364 height 32
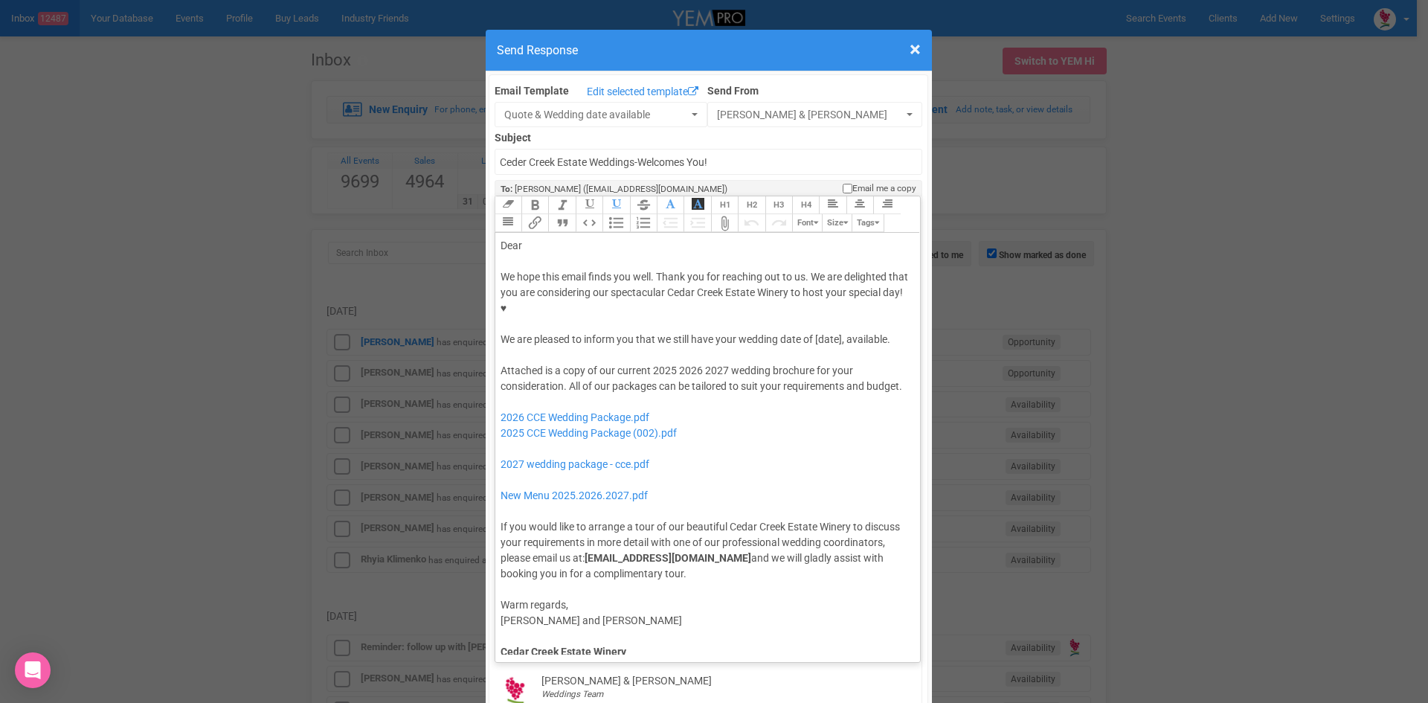
click at [560, 238] on div "Dear" at bounding box center [706, 246] width 410 height 16
click at [714, 293] on div "We hope this email finds you well. Thank you for reaching out to us. We are del…" at bounding box center [706, 308] width 410 height 78
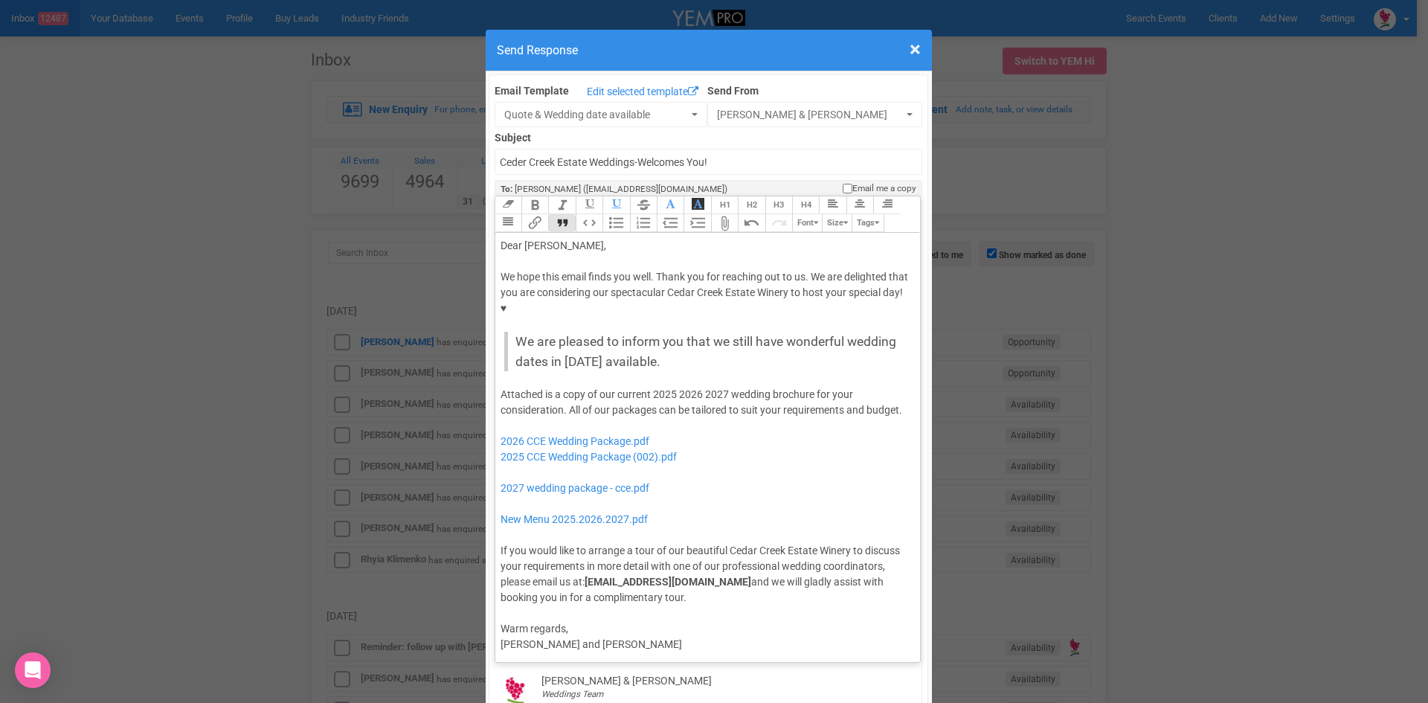
click at [555, 214] on button "Quote" at bounding box center [561, 223] width 27 height 18
drag, startPoint x: 647, startPoint y: 344, endPoint x: 697, endPoint y: 351, distance: 50.3
click at [697, 387] on div "Attached is a copy of our current 2025 2026 2027 wedding brochure for your cons…" at bounding box center [706, 496] width 410 height 219
click at [846, 387] on div "Attached is a copy of our current 2027 wedding brochure for your consideration.…" at bounding box center [706, 496] width 410 height 219
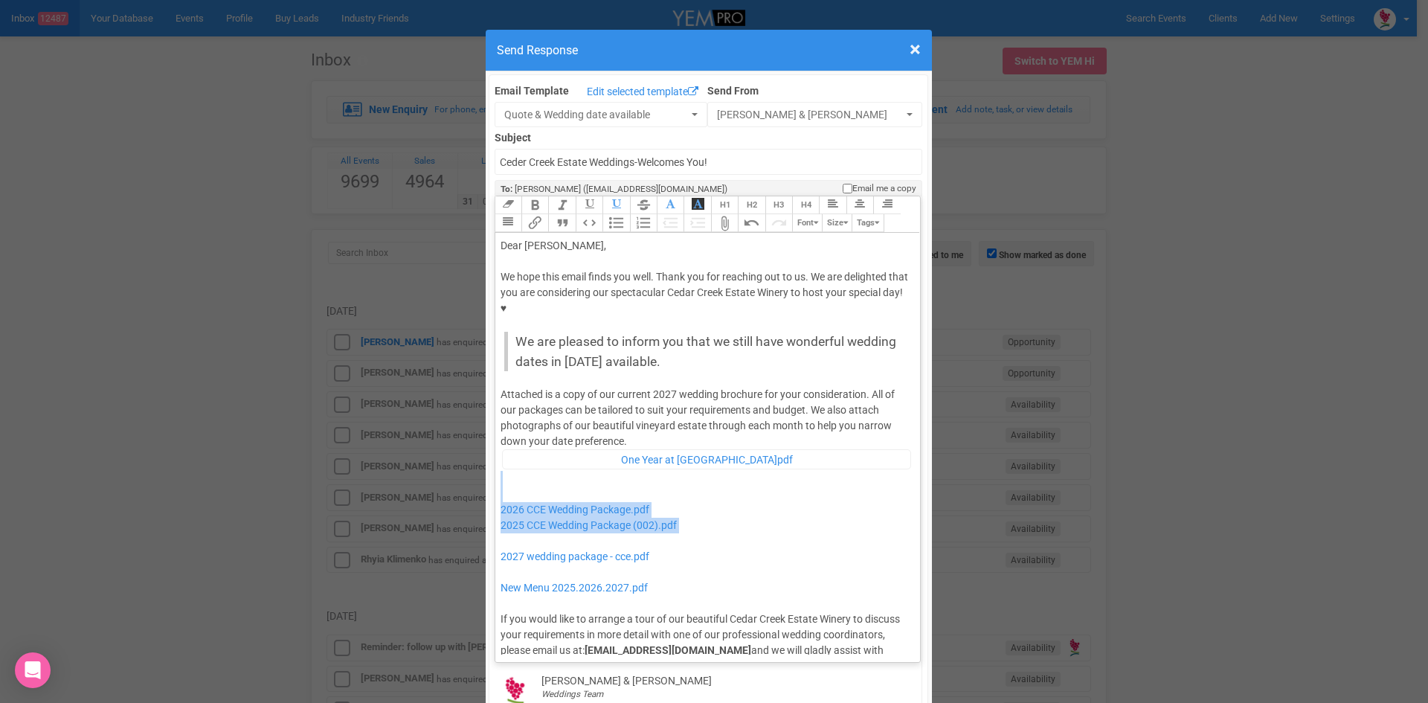
drag, startPoint x: 683, startPoint y: 481, endPoint x: 497, endPoint y: 455, distance: 187.9
click at [501, 455] on div "Attached is a copy of our current 2027 wedding brochure for your consideration.…" at bounding box center [706, 530] width 410 height 287
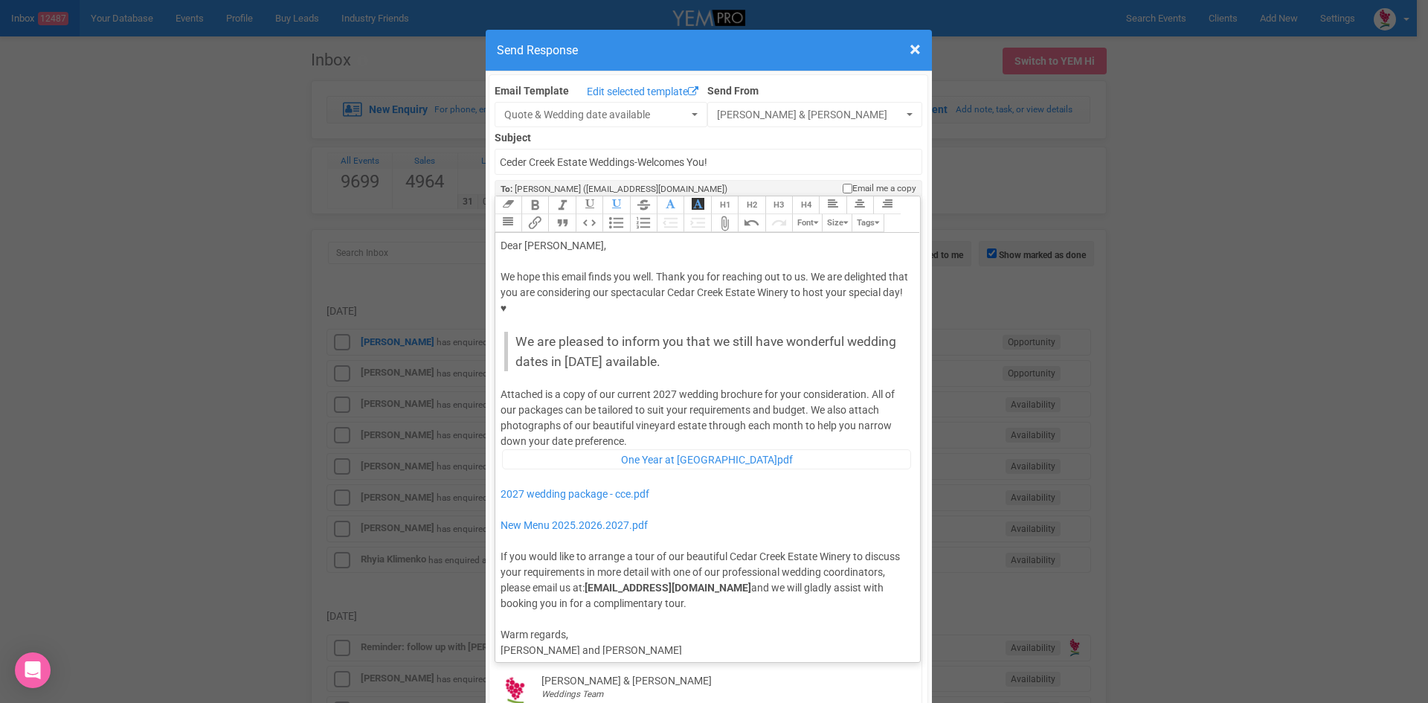
click at [633, 394] on div "Attached is a copy of our current 2027 wedding brochure for your consideration.…" at bounding box center [706, 499] width 410 height 225
type trix-editor "<div>Dear Taylor,</div><div><strong>&nbsp;</strong></div><div>We hope this emai…"
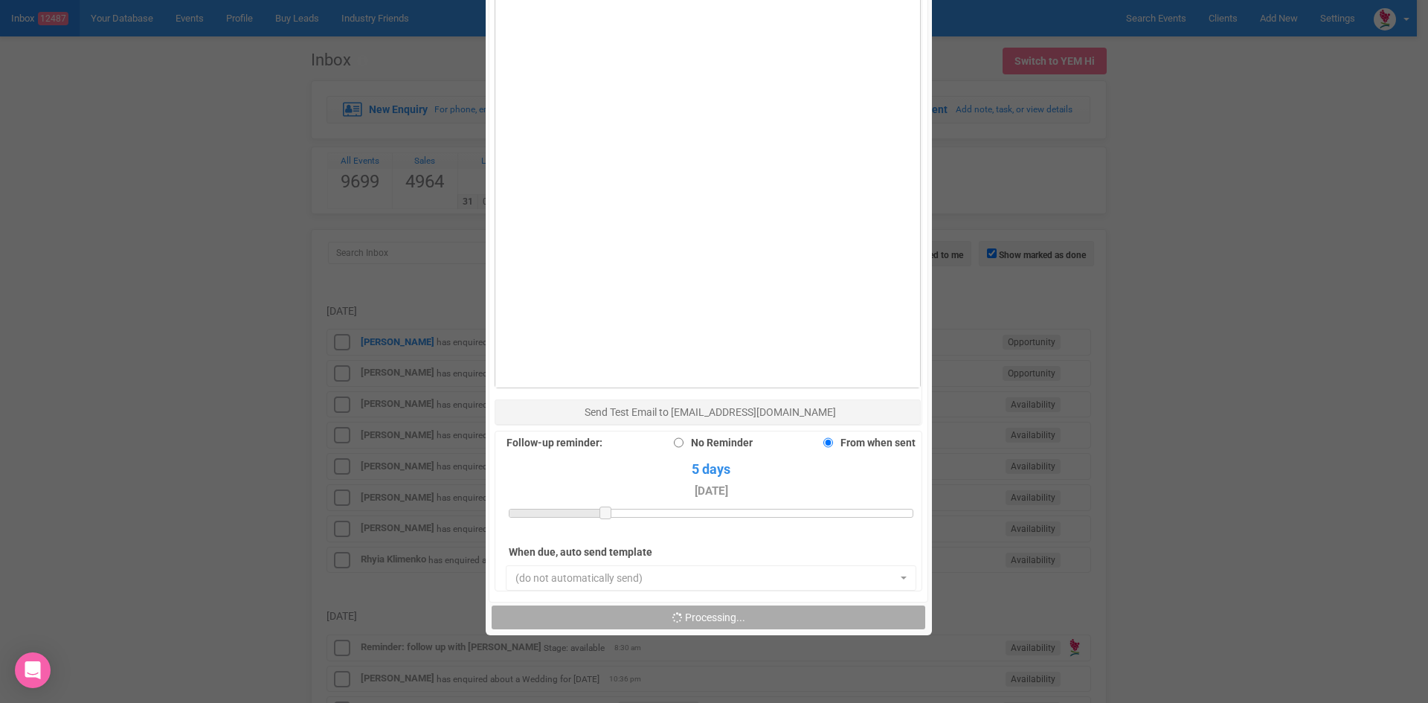
scroll to position [893, 0]
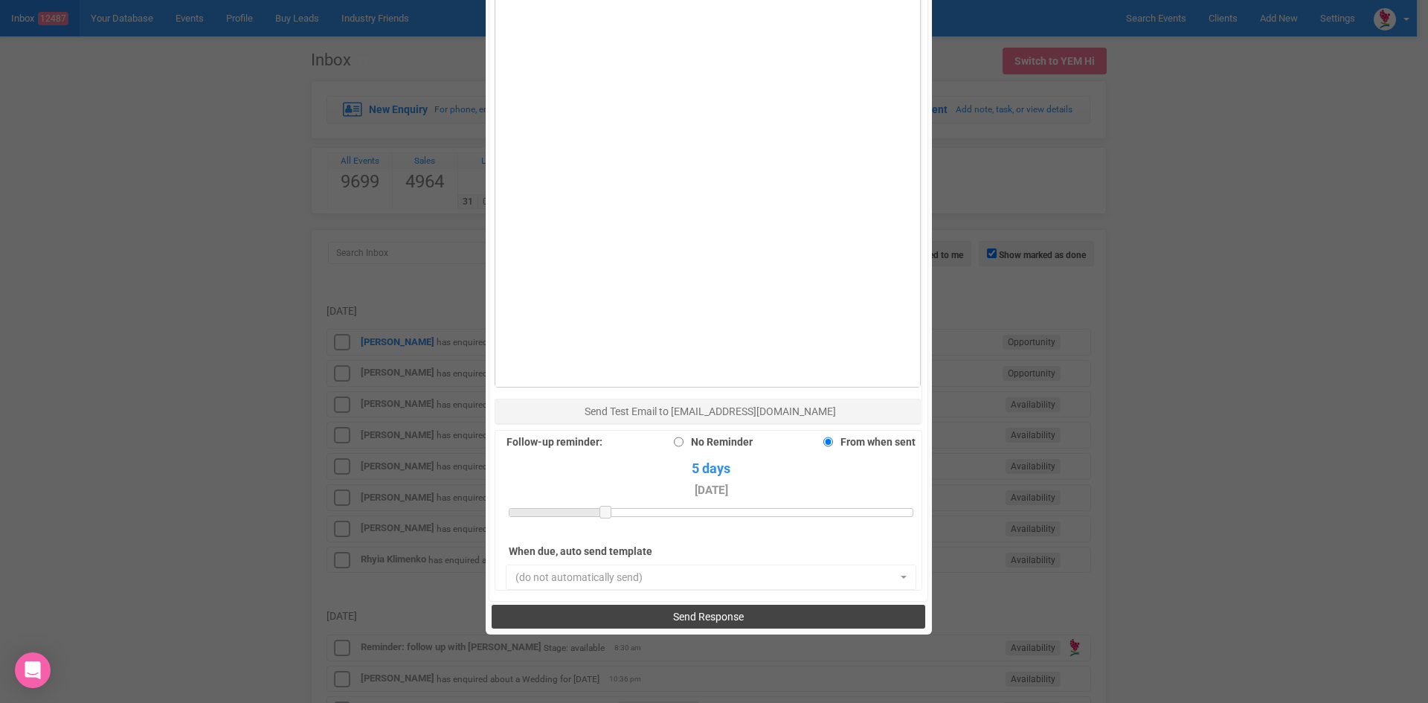
click at [729, 611] on span "Send Response" at bounding box center [708, 617] width 71 height 12
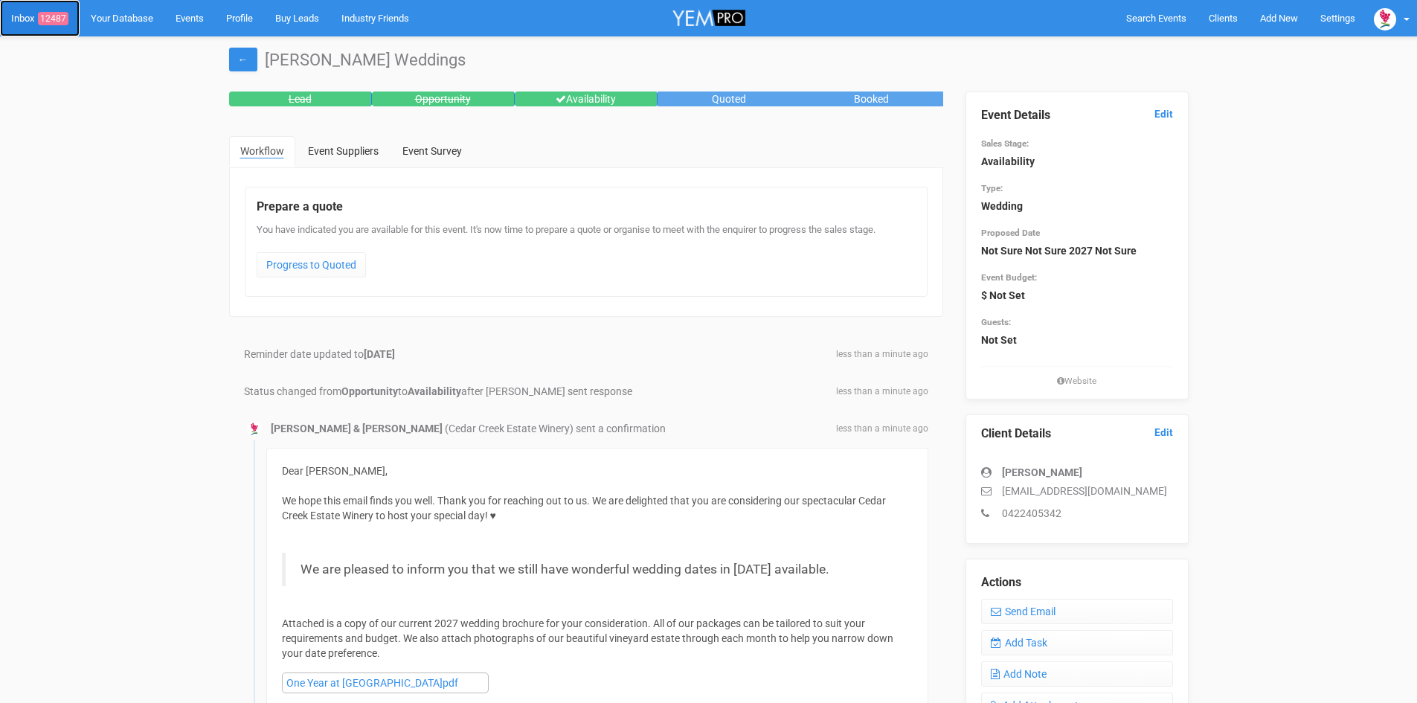
click at [48, 10] on link "Inbox 12487" at bounding box center [40, 18] width 80 height 36
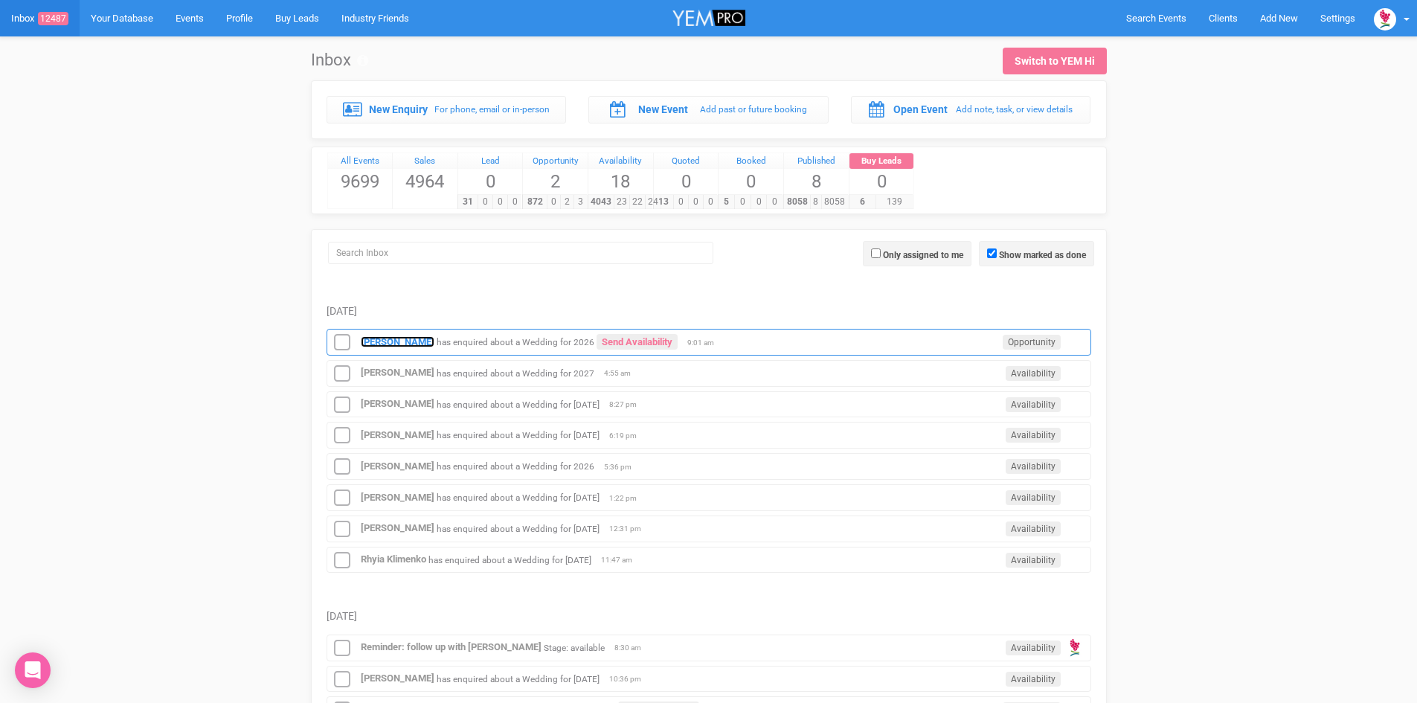
click at [391, 339] on strong "[PERSON_NAME]" at bounding box center [398, 341] width 74 height 11
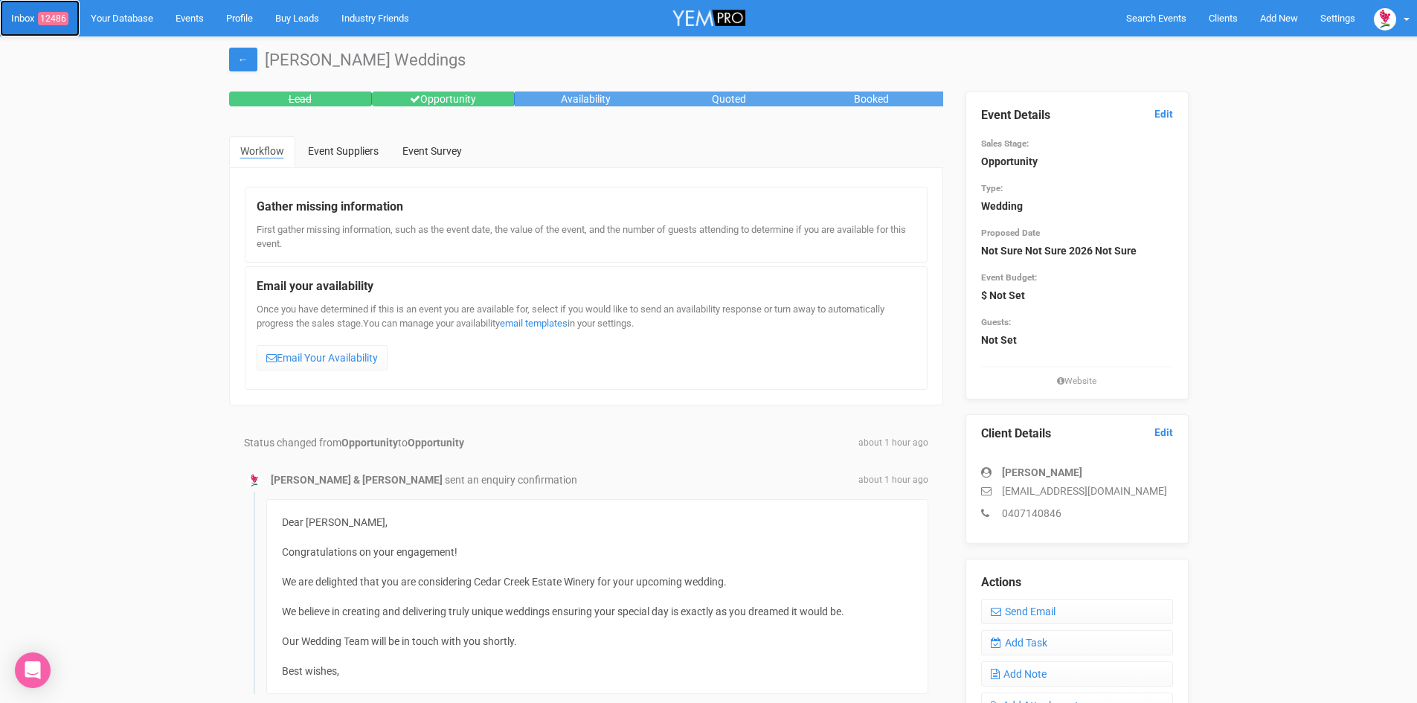
click at [60, 14] on span "12486" at bounding box center [53, 18] width 31 height 13
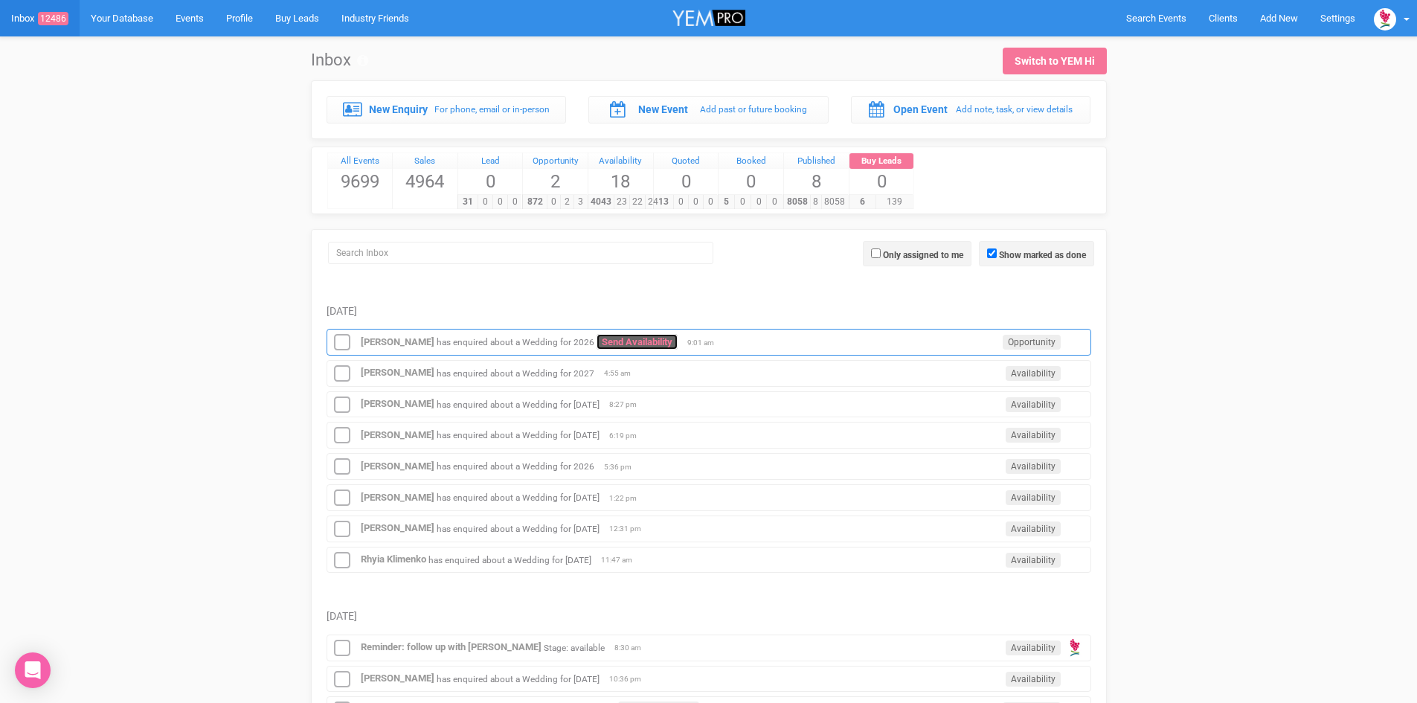
click at [631, 336] on link "Send Availability" at bounding box center [637, 342] width 81 height 16
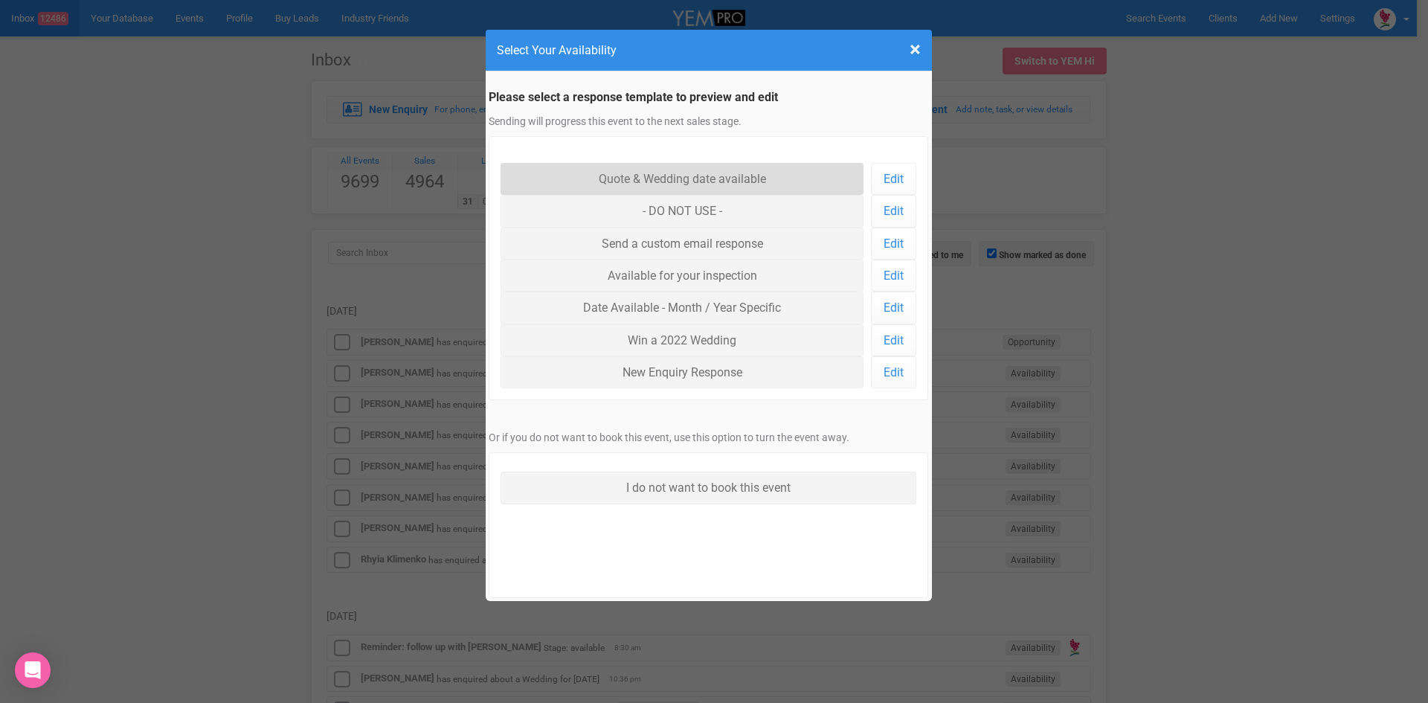
click at [684, 179] on link "Quote & Wedding date available" at bounding box center [683, 179] width 364 height 32
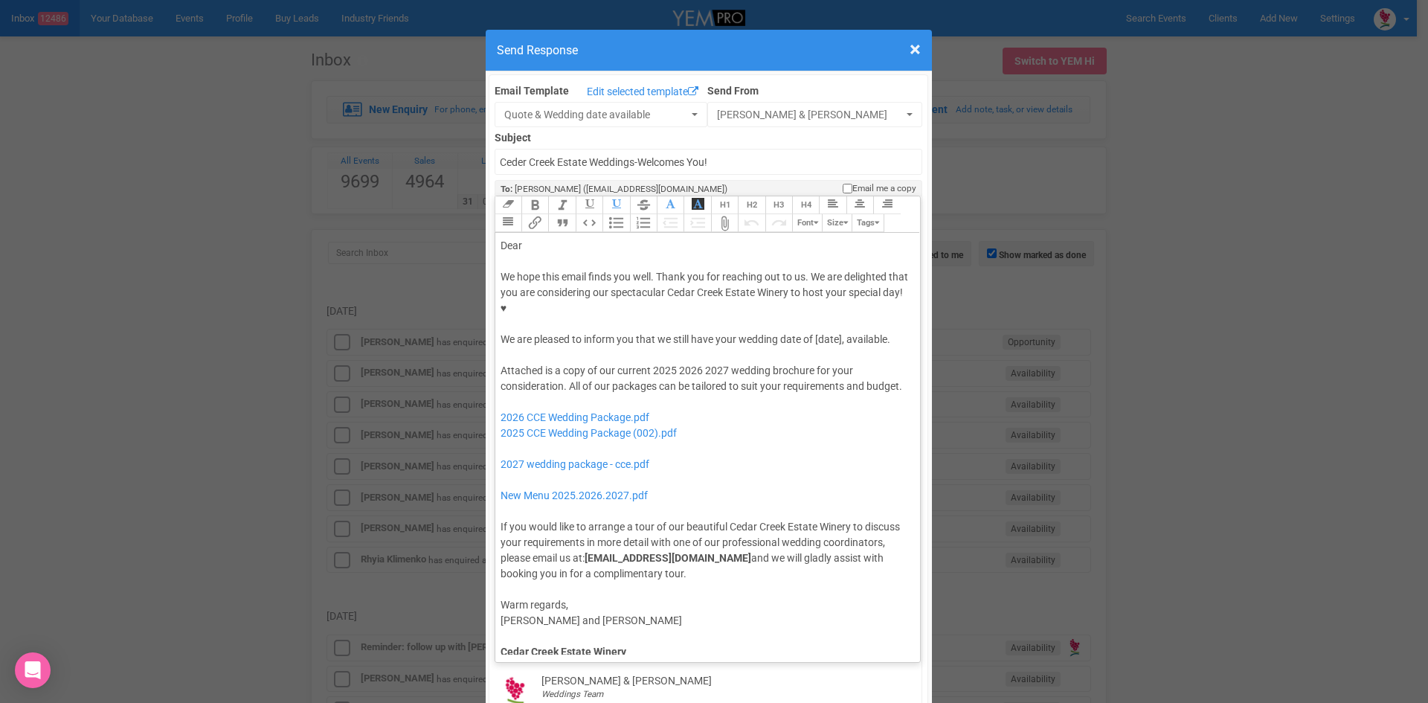
click at [549, 238] on div "Dear" at bounding box center [706, 246] width 410 height 16
click at [716, 296] on div "We hope this email finds you well. Thank you for reaching out to us. We are del…" at bounding box center [706, 308] width 410 height 78
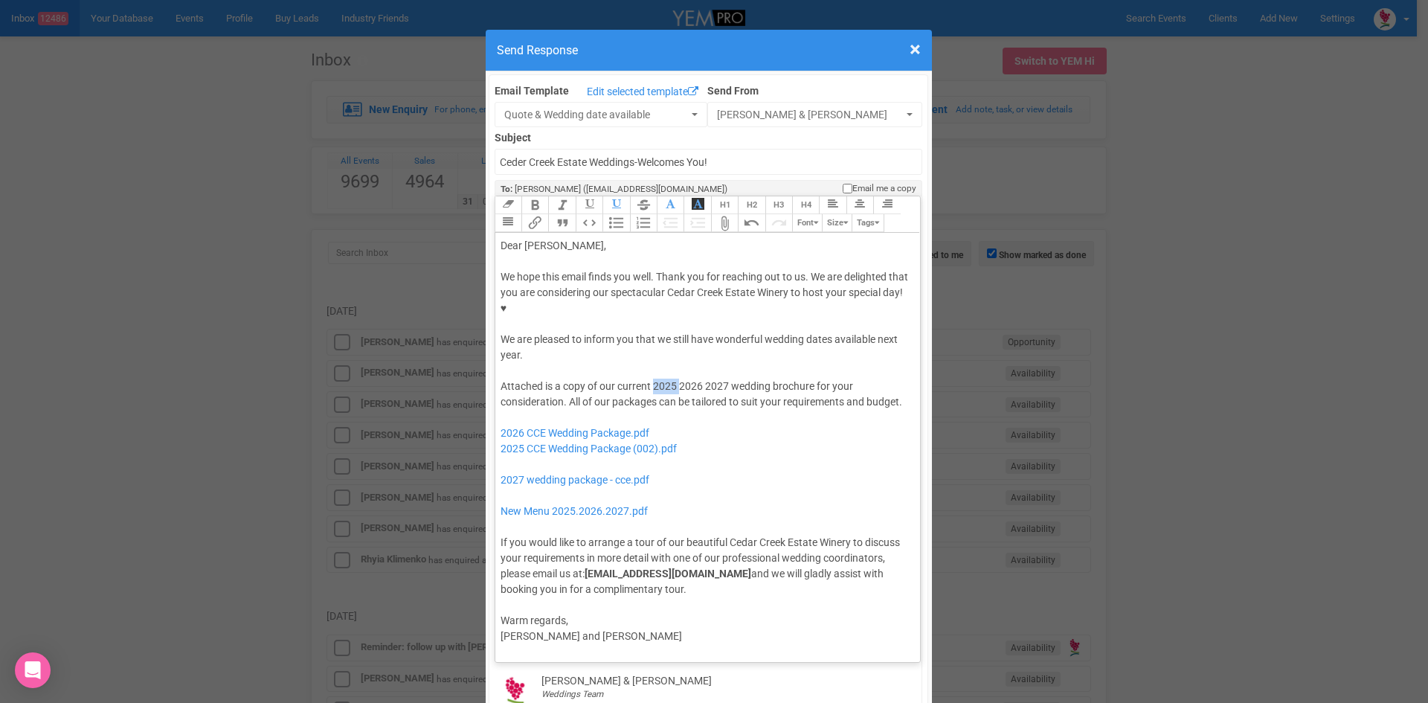
drag, startPoint x: 676, startPoint y: 339, endPoint x: 649, endPoint y: 338, distance: 26.8
click at [649, 379] on div "Attached is a copy of our current 2025 2026 2027 wedding brochure for your cons…" at bounding box center [706, 488] width 410 height 219
drag, startPoint x: 698, startPoint y: 339, endPoint x: 674, endPoint y: 340, distance: 23.9
click at [674, 379] on div "Attached is a copy of our current 2026 2027 wedding brochure for your considera…" at bounding box center [706, 488] width 410 height 219
click at [812, 379] on div "Attached is a copy of our current 2026 wedding brochure for your consideration.…" at bounding box center [706, 488] width 410 height 219
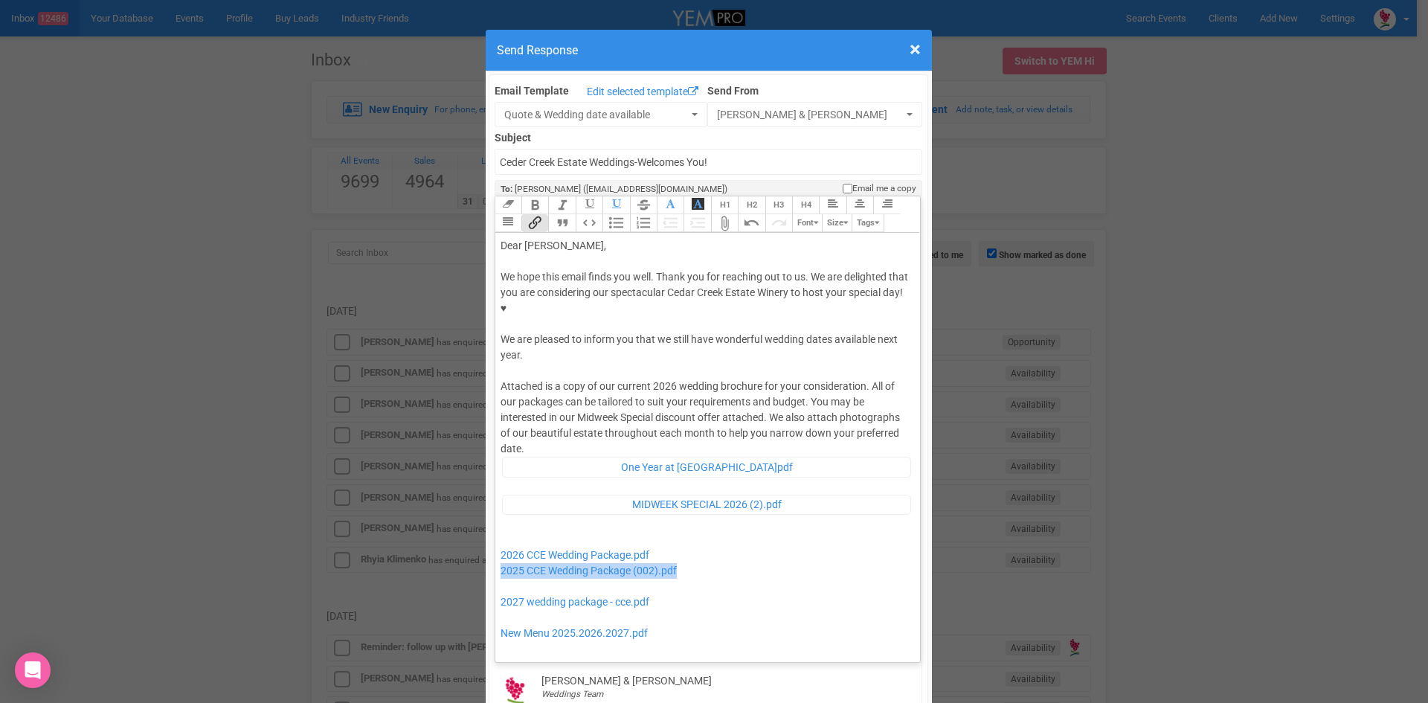
drag, startPoint x: 700, startPoint y: 526, endPoint x: 494, endPoint y: 525, distance: 206.1
click at [495, 525] on trix-editor "Dear [PERSON_NAME], We hope this email finds you well. Thank you for reaching o…" at bounding box center [708, 444] width 426 height 422
drag, startPoint x: 673, startPoint y: 562, endPoint x: 495, endPoint y: 545, distance: 179.3
click at [501, 545] on div "Attached is a copy of our current 2026 wedding brochure for your consideration.…" at bounding box center [706, 549] width 410 height 340
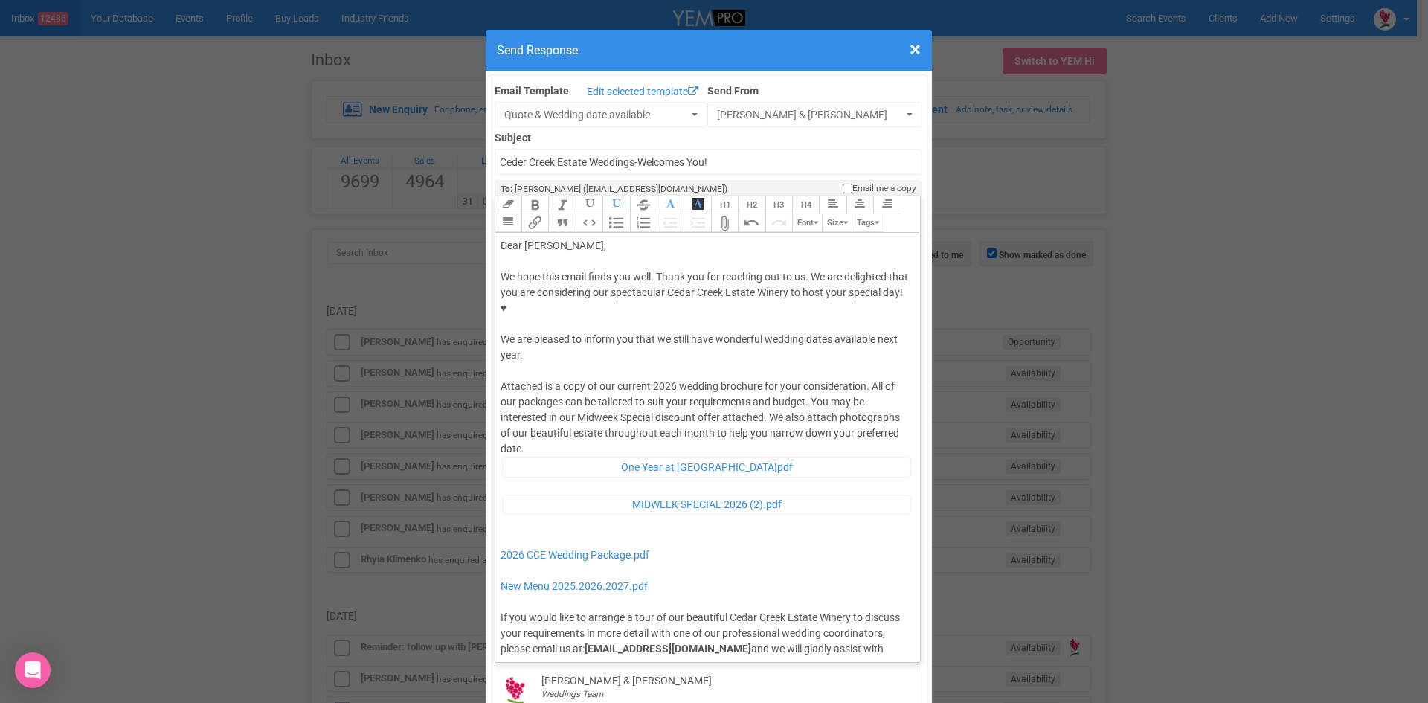
click at [594, 398] on div "Attached is a copy of our current 2026 wedding brochure for your consideration.…" at bounding box center [706, 525] width 410 height 293
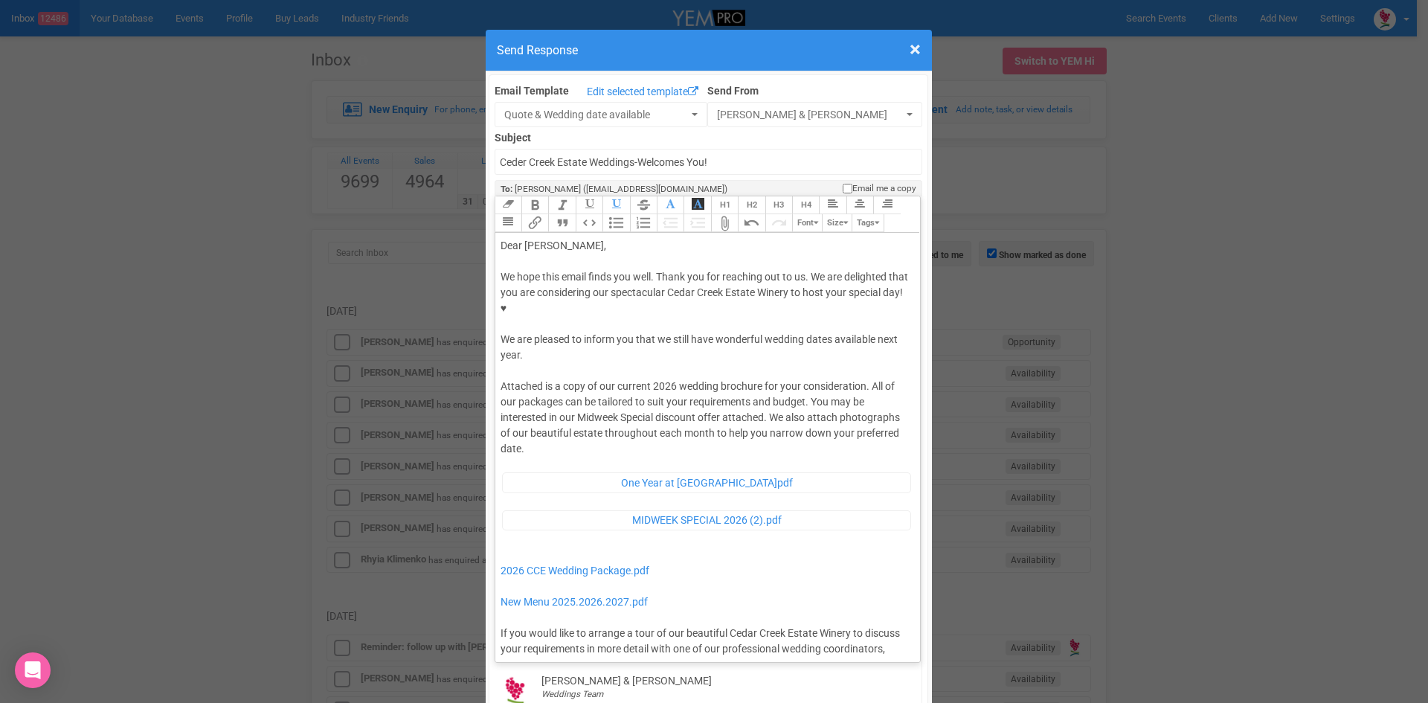
type trix-editor "<lor>Ipsu Dolor,</sit><ame><consec>&adip;</elitse></doe><tem>In utla etdo magna…"
click at [559, 295] on div "We hope this email finds you well. Thank you for reaching out to us. We are del…" at bounding box center [706, 316] width 410 height 94
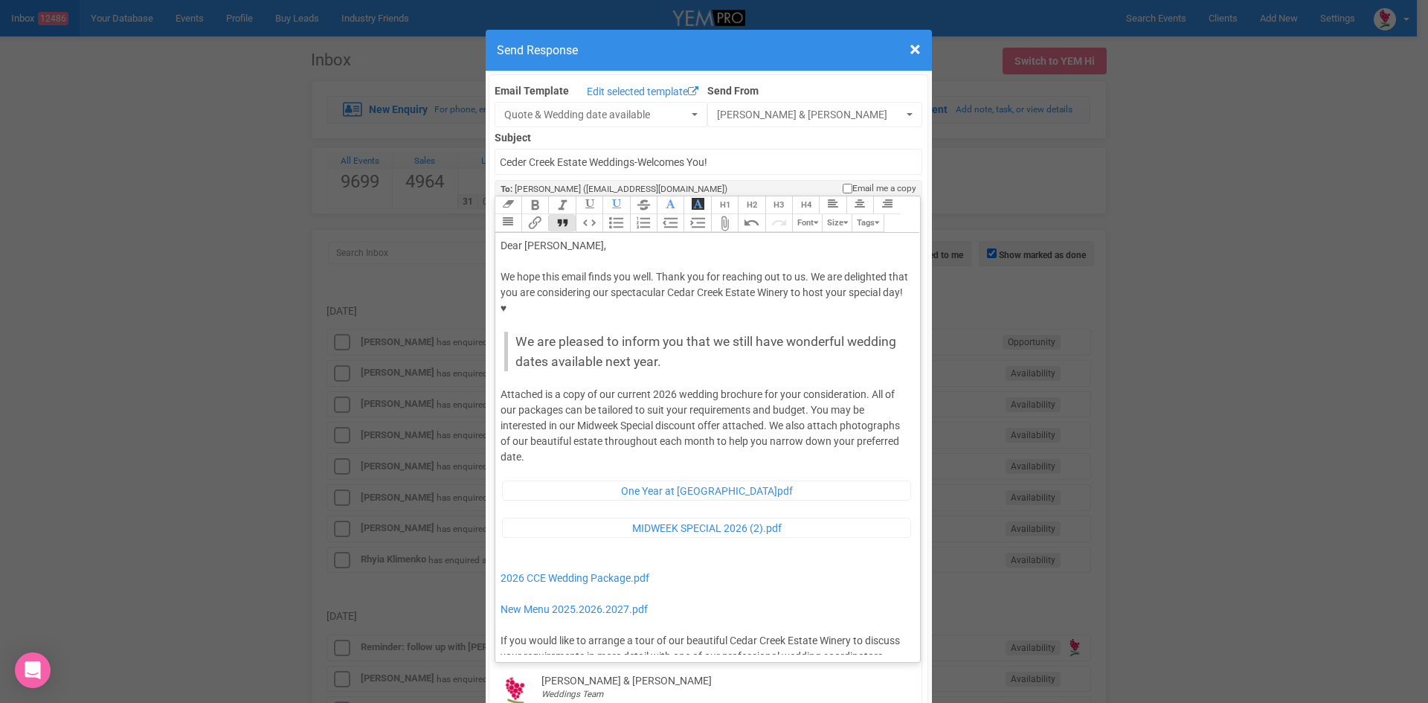
click at [560, 214] on button "Quote" at bounding box center [561, 223] width 27 height 18
click at [705, 371] on div at bounding box center [706, 379] width 410 height 16
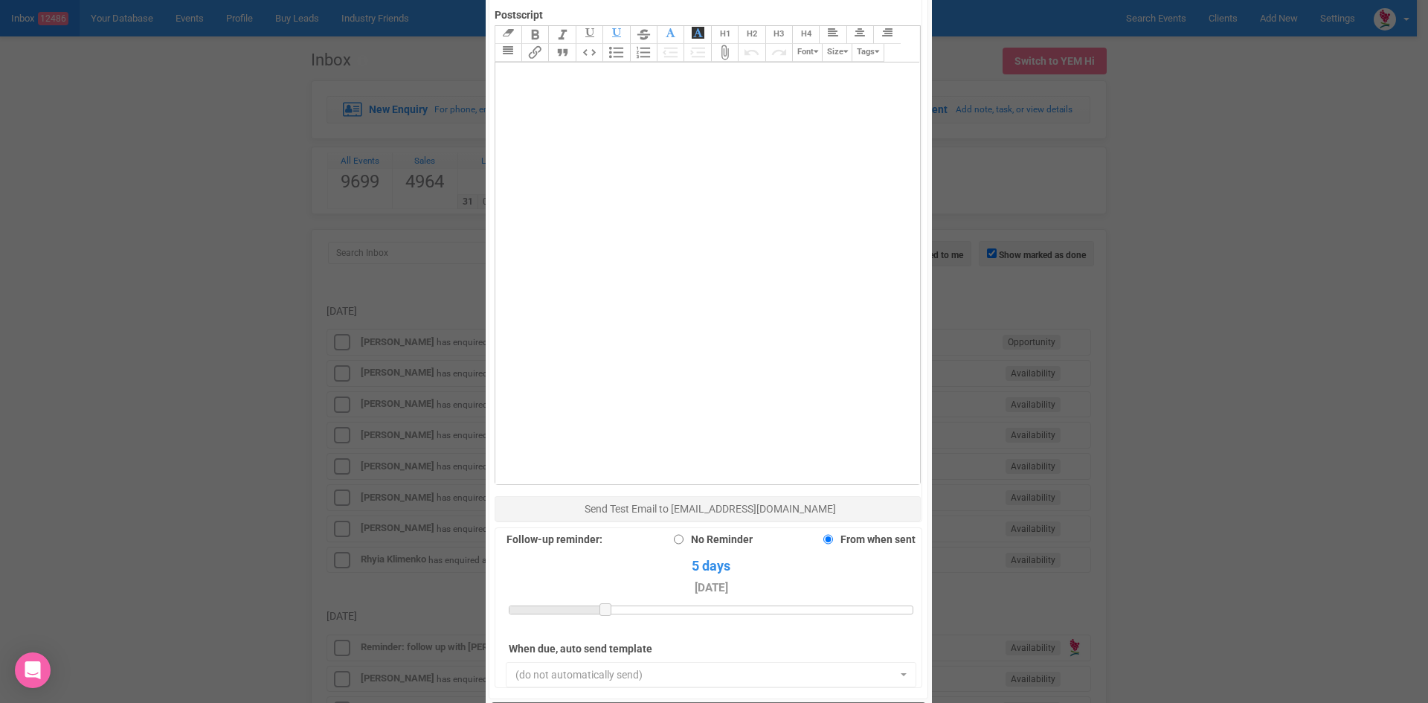
scroll to position [818, 0]
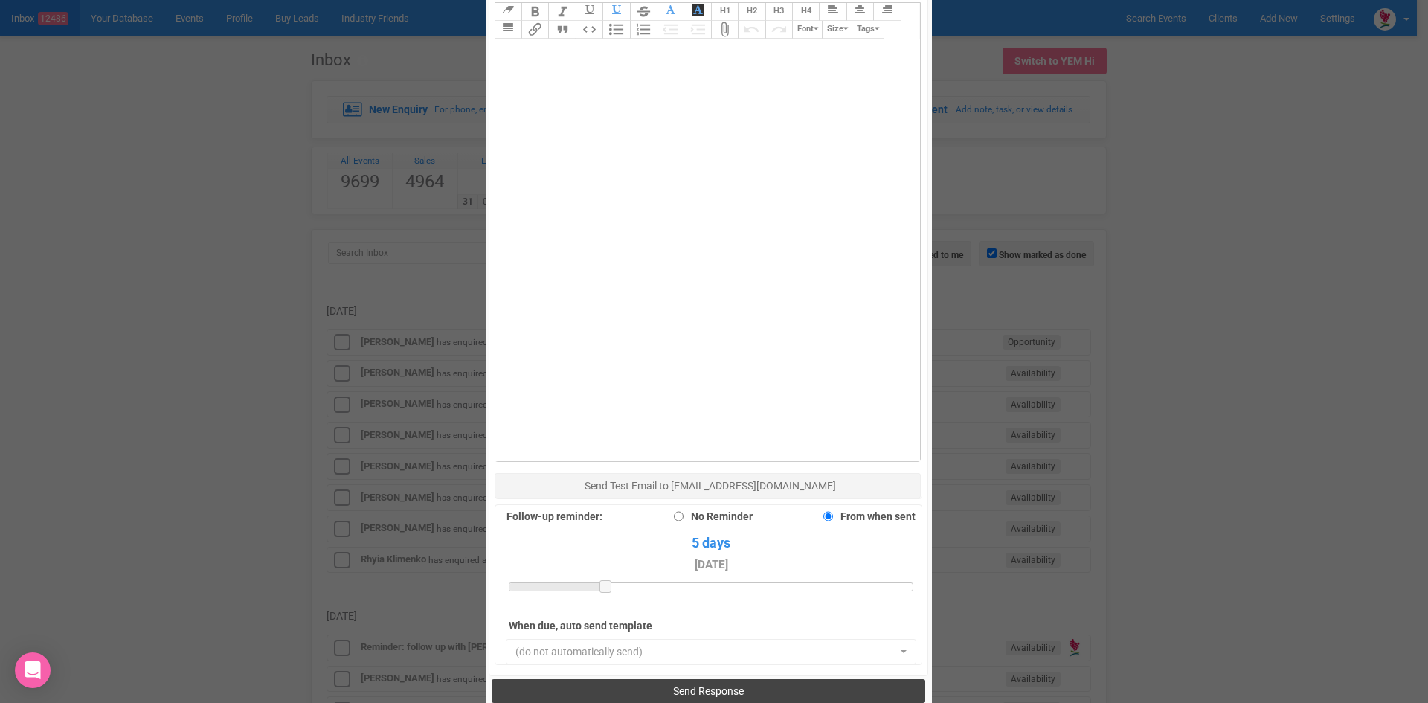
click at [686, 685] on span "Send Response" at bounding box center [708, 691] width 71 height 12
